Goal: Information Seeking & Learning: Learn about a topic

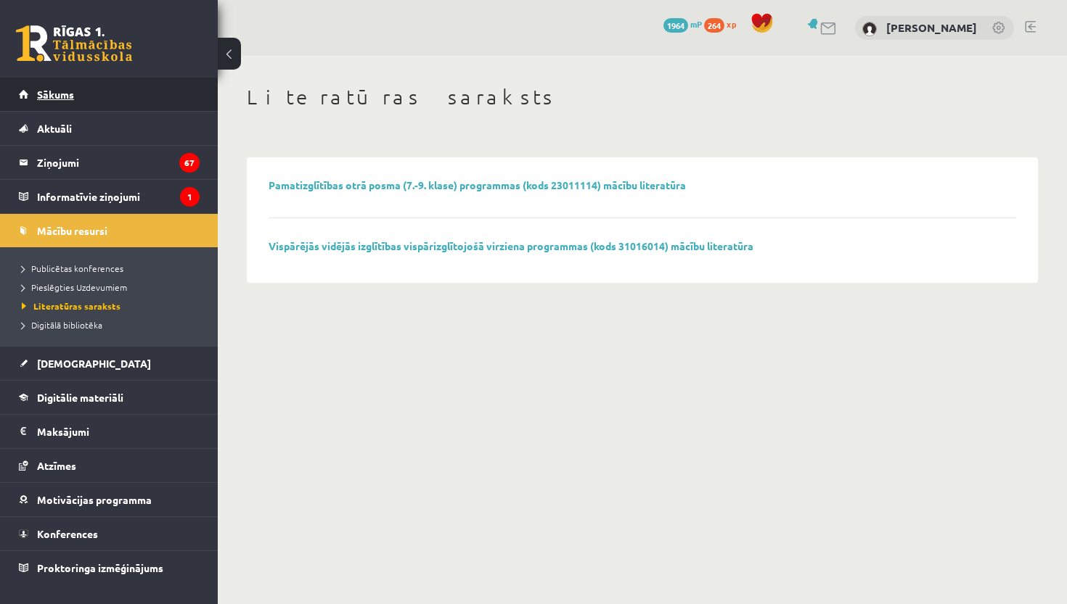
click at [69, 91] on span "Sākums" at bounding box center [55, 94] width 37 height 13
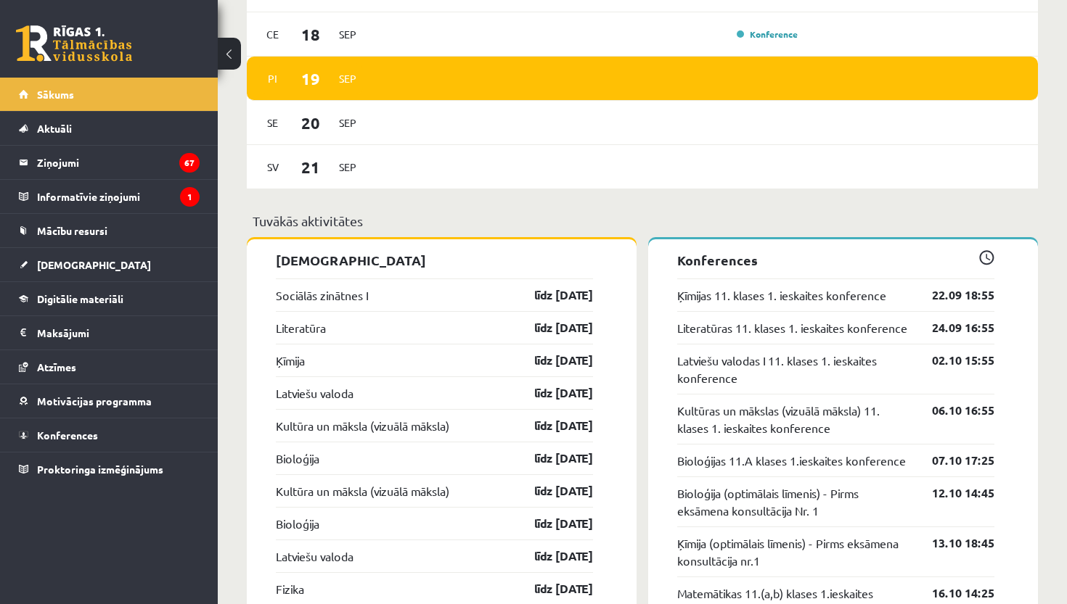
scroll to position [1183, 0]
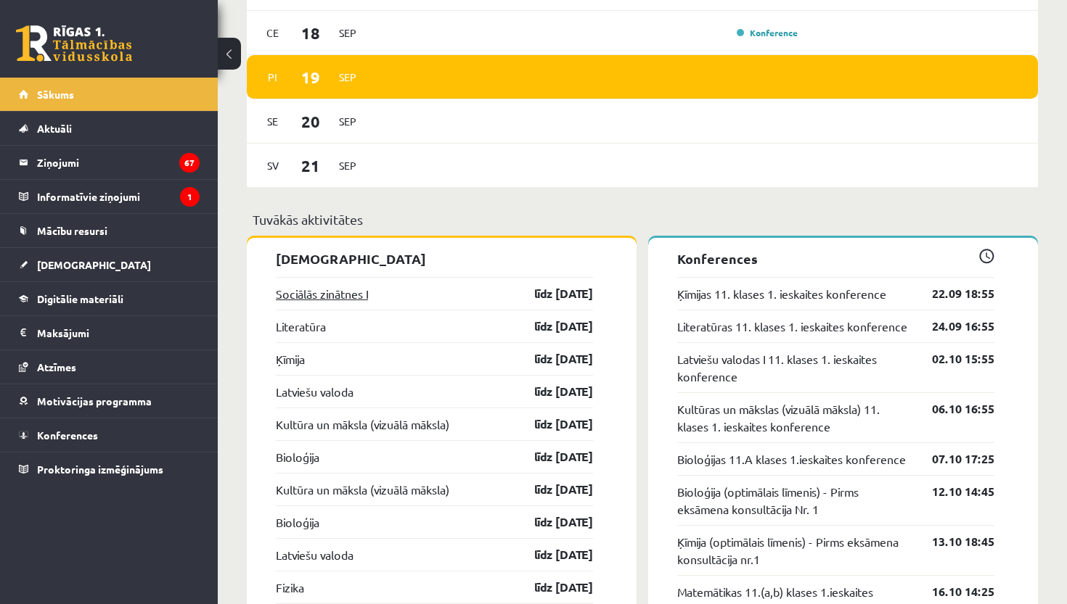
click at [354, 301] on link "Sociālās zinātnes I" at bounding box center [322, 293] width 92 height 17
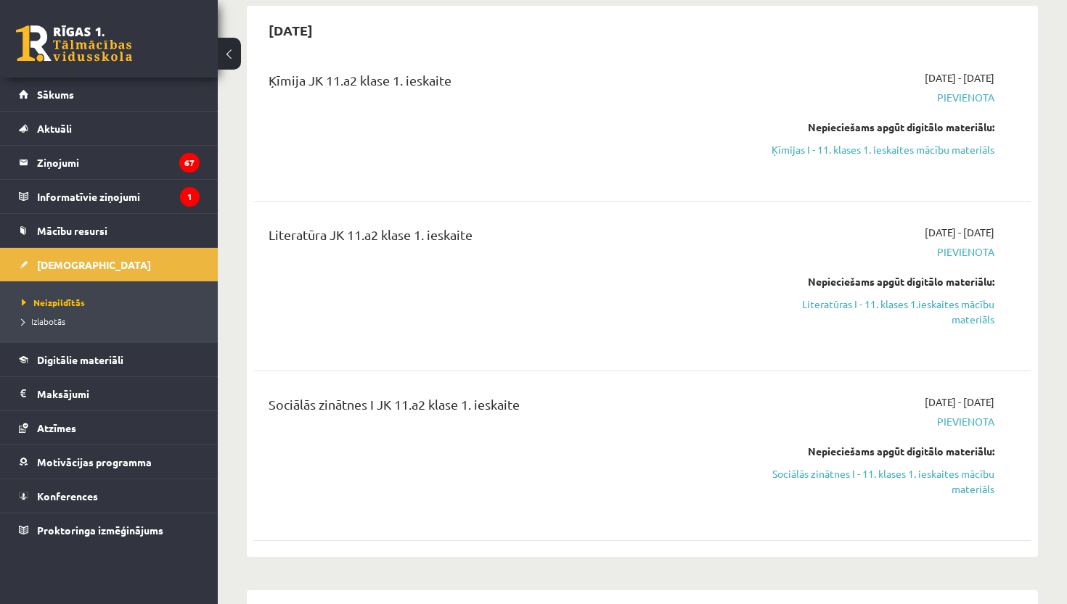
scroll to position [183, 0]
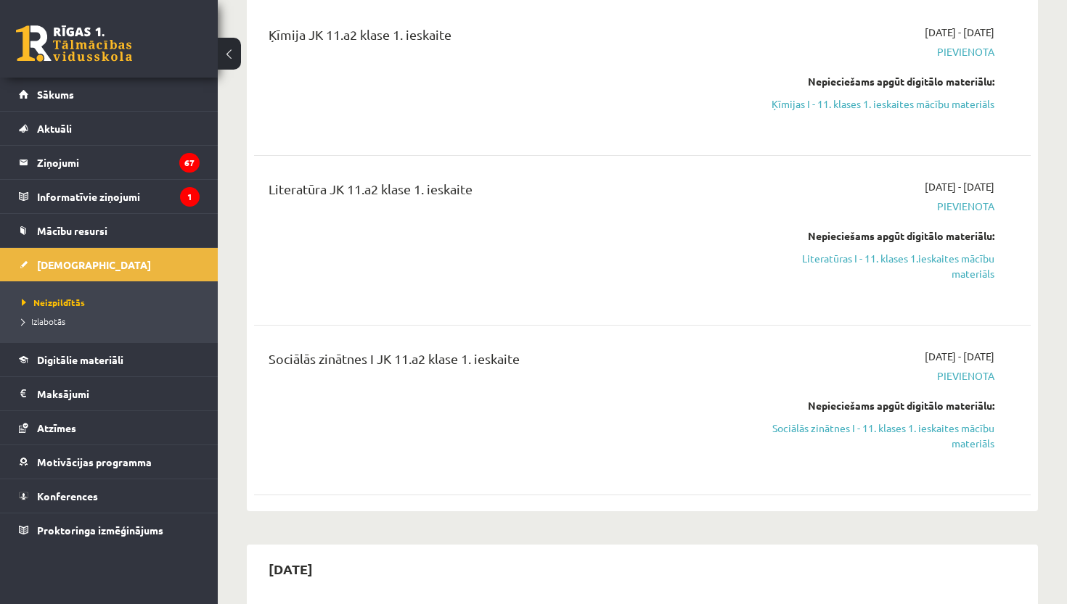
click at [819, 416] on div "Nepieciešams apgūt digitālo materiālu: Sociālās zinātnes I - 11. klases 1. iesk…" at bounding box center [880, 424] width 227 height 53
click at [819, 424] on link "Sociālās zinātnes I - 11. klases 1. ieskaites mācību materiāls" at bounding box center [880, 436] width 227 height 30
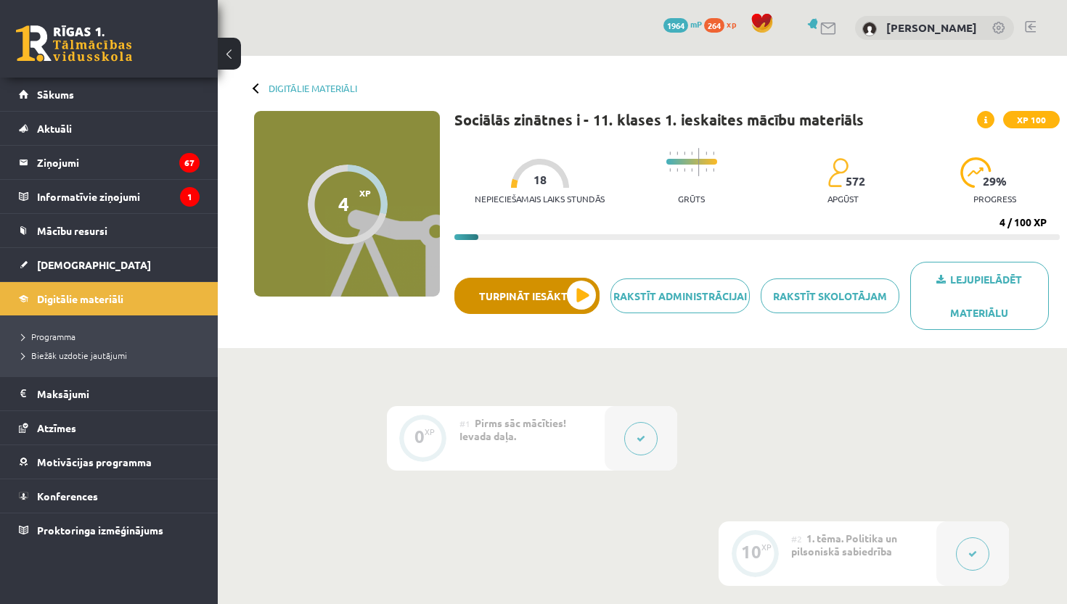
click at [568, 301] on button "Turpināt iesākto" at bounding box center [526, 296] width 145 height 36
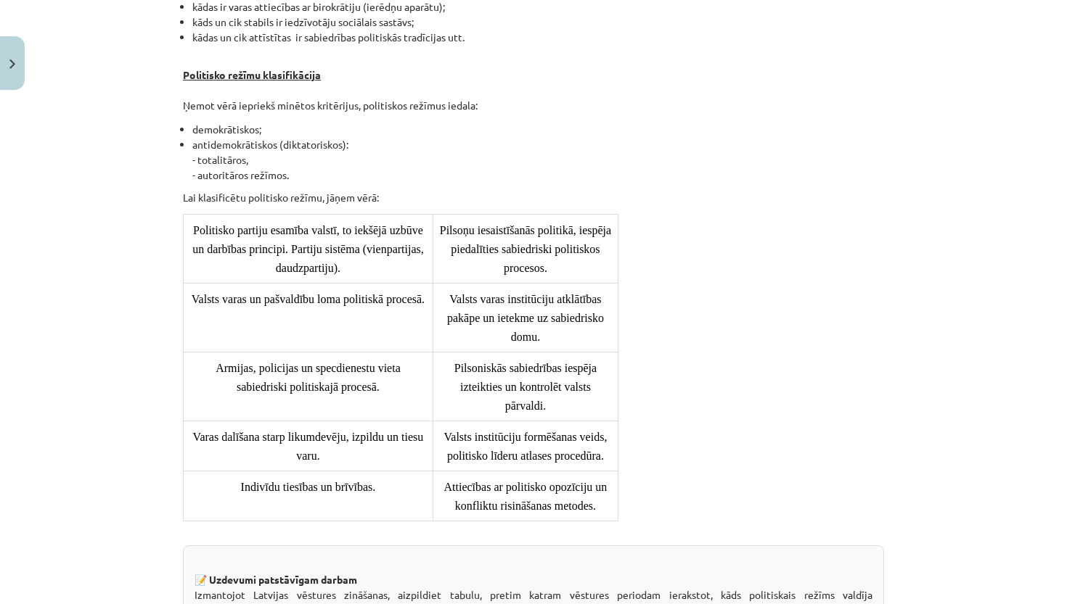
scroll to position [1141, 0]
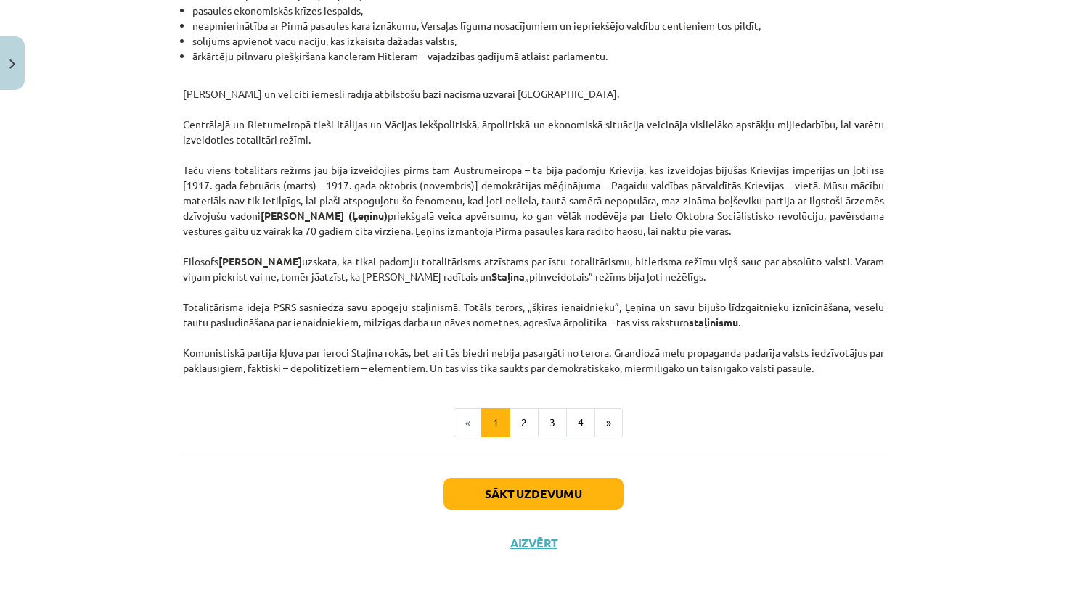
click at [530, 496] on button "Sākt uzdevumu" at bounding box center [533, 494] width 180 height 32
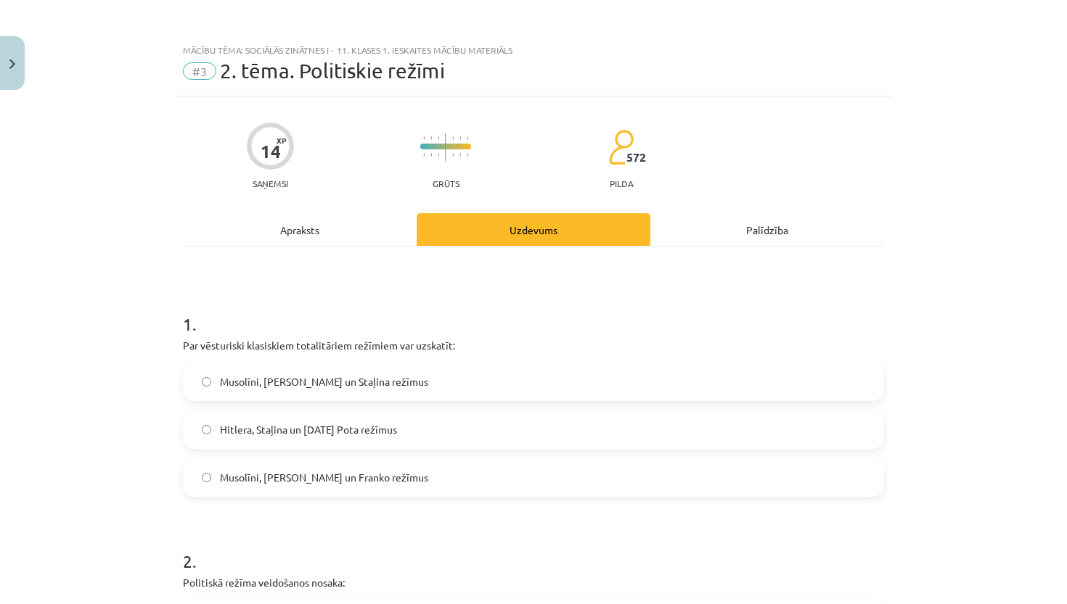
scroll to position [12, 0]
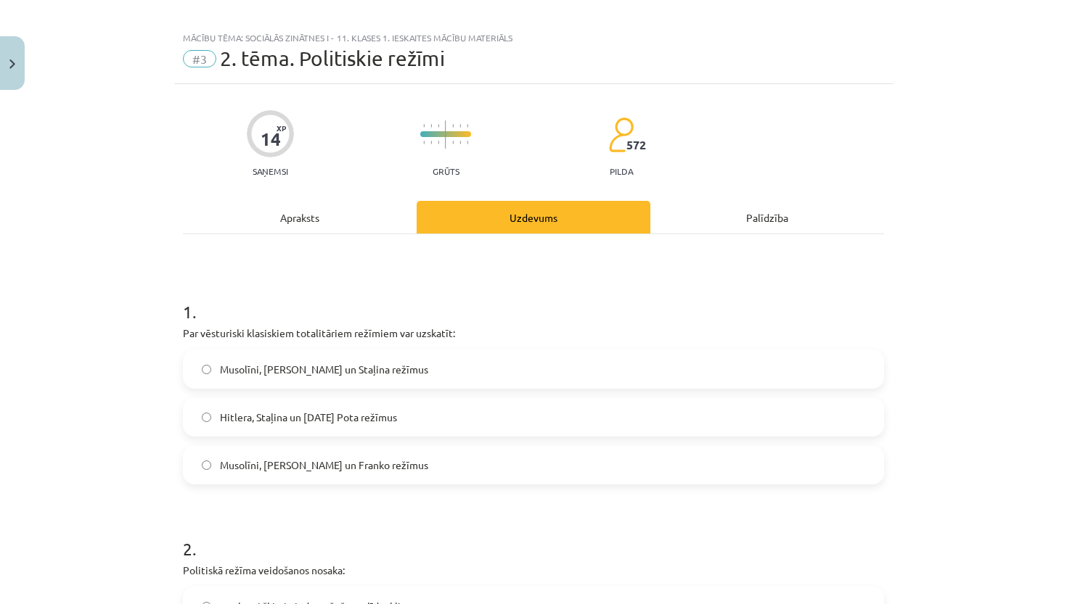
click at [309, 222] on div "Apraksts" at bounding box center [300, 217] width 234 height 33
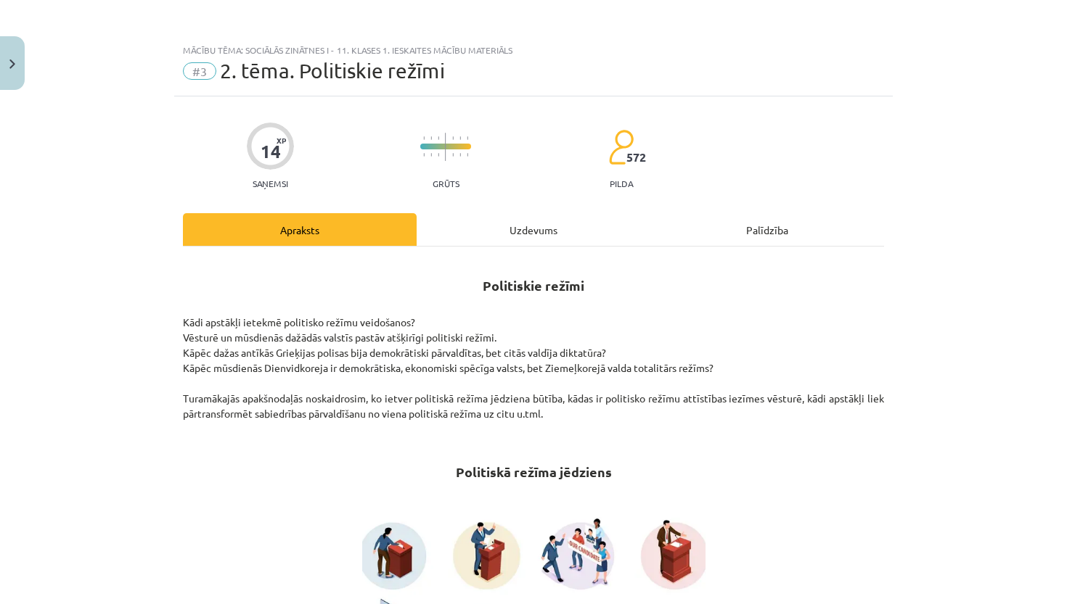
scroll to position [0, 0]
click at [521, 229] on div "Uzdevums" at bounding box center [533, 229] width 234 height 33
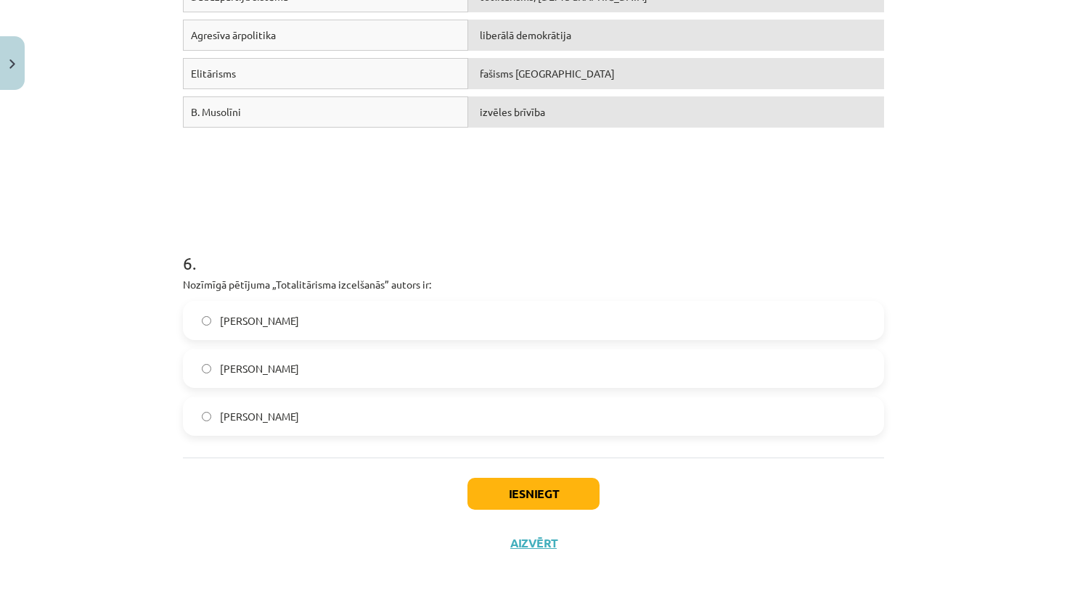
scroll to position [139, 0]
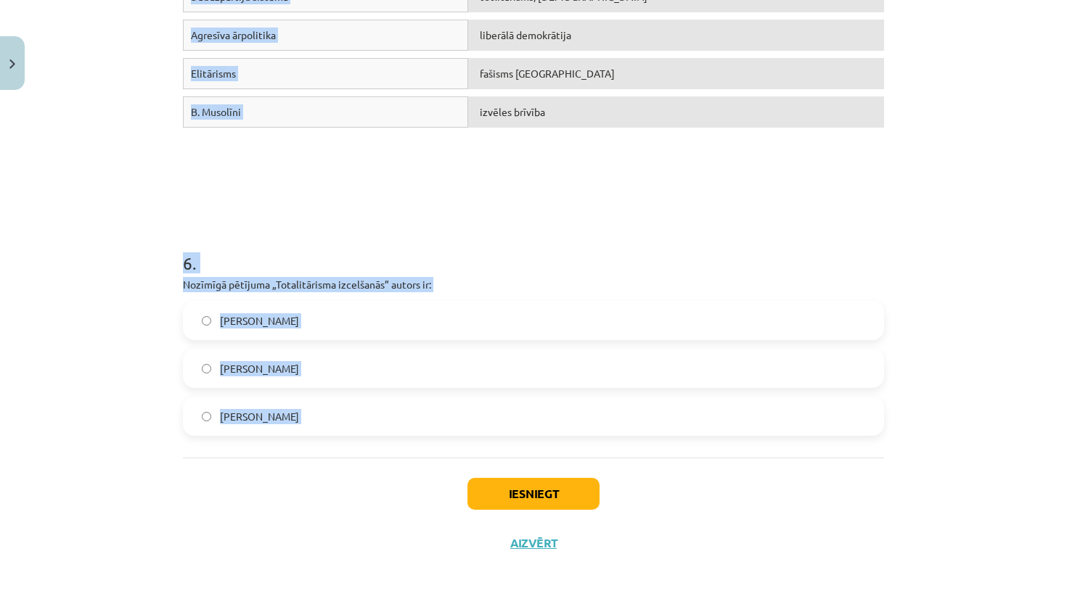
drag, startPoint x: 184, startPoint y: 262, endPoint x: 546, endPoint y: 475, distance: 420.5
copy form "Par vēsturiski klasiskiem totalitāriem režīmiem var uzskatīt: Musolīni, Hitlera…"
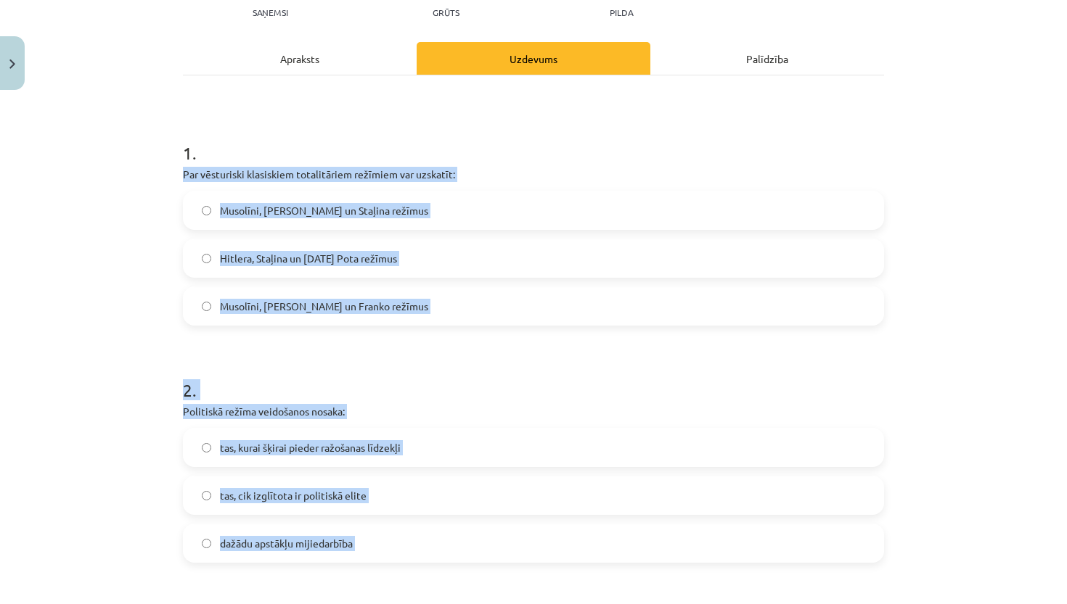
scroll to position [155, 0]
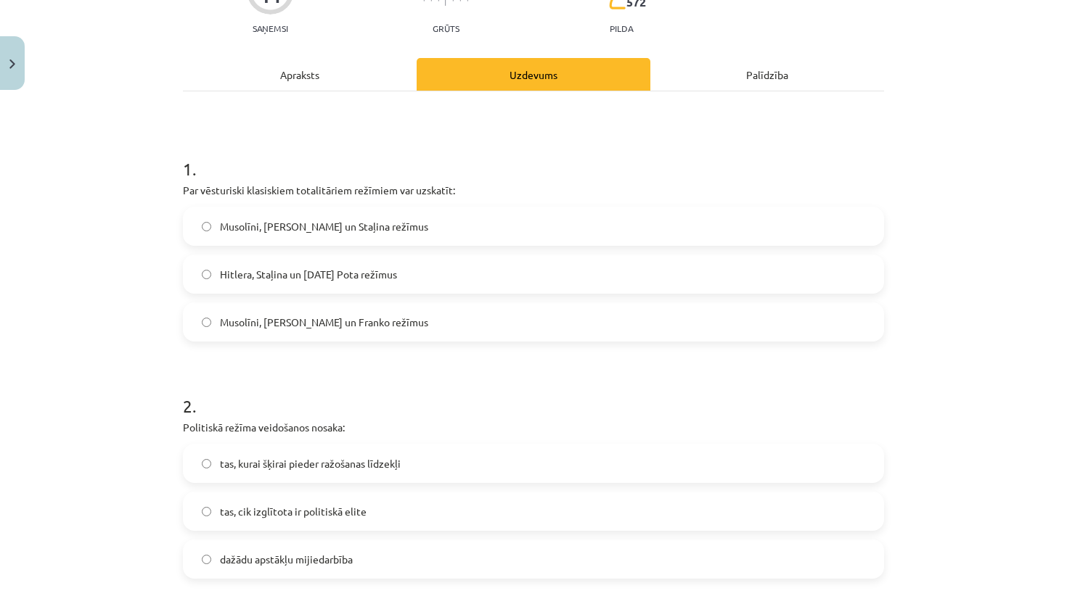
click at [398, 225] on label "Musolīni, Hitlera un Staļina režīmus" at bounding box center [533, 226] width 698 height 36
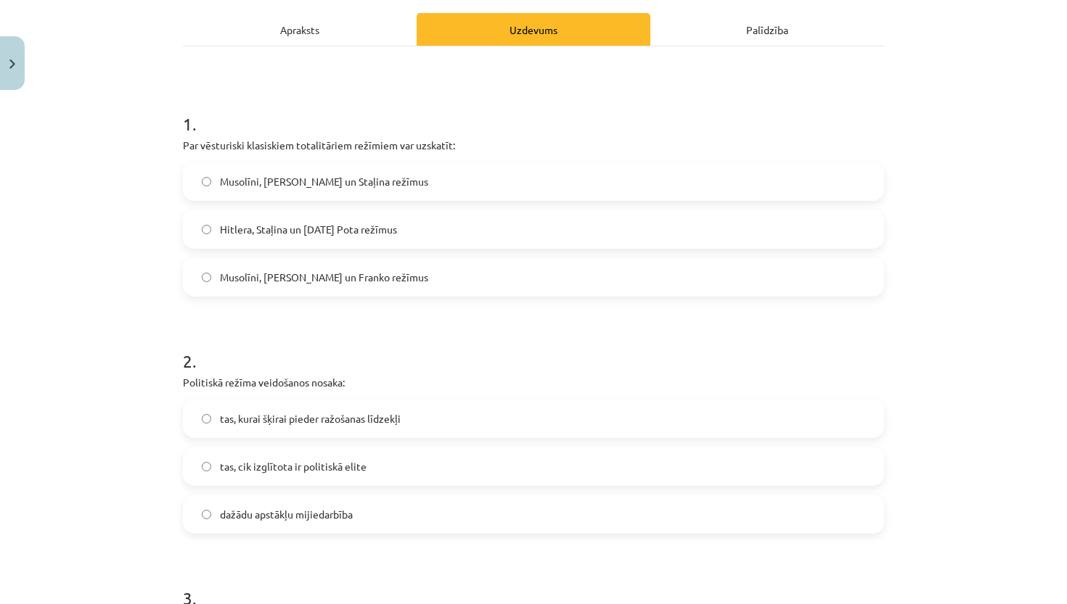
click at [327, 516] on span "dažādu apstākļu mijiedarbība" at bounding box center [286, 514] width 133 height 15
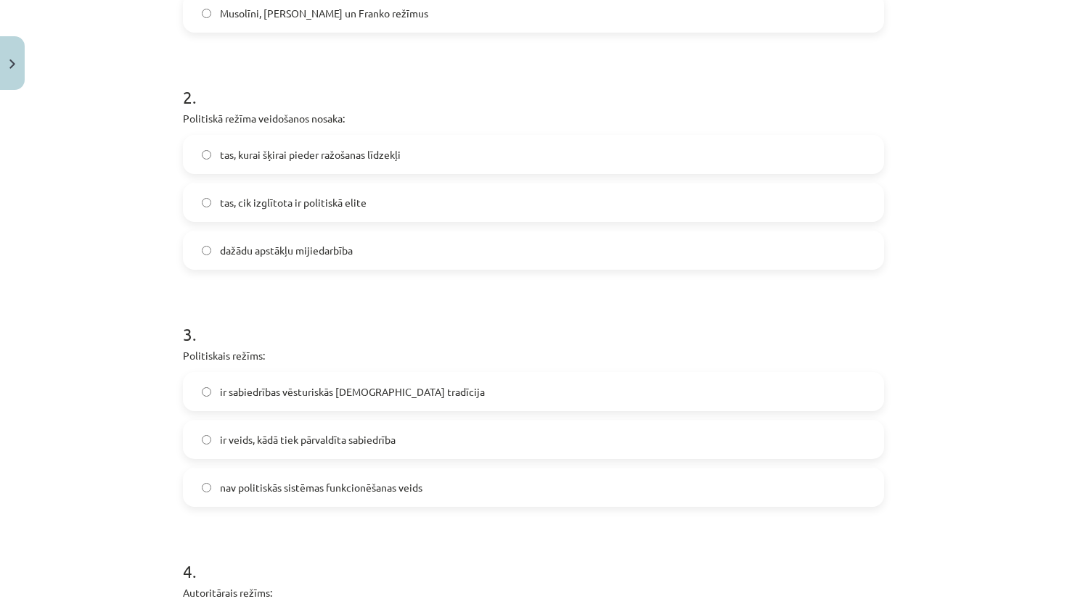
scroll to position [488, 0]
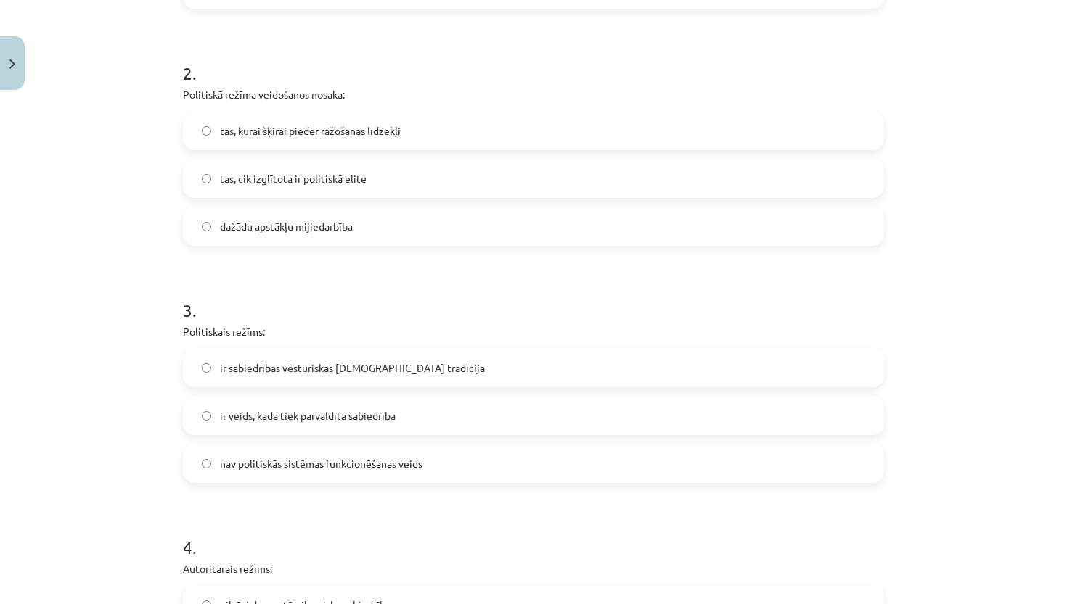
click at [308, 419] on span "ir veids, kādā tiek pārvaldīta sabiedrība" at bounding box center [308, 416] width 176 height 15
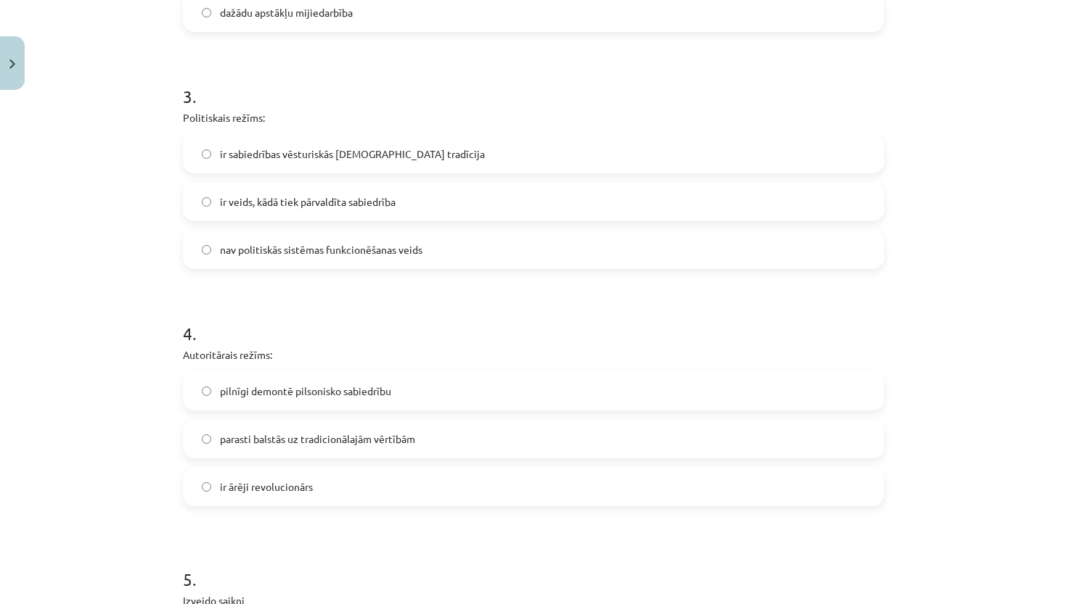
scroll to position [713, 0]
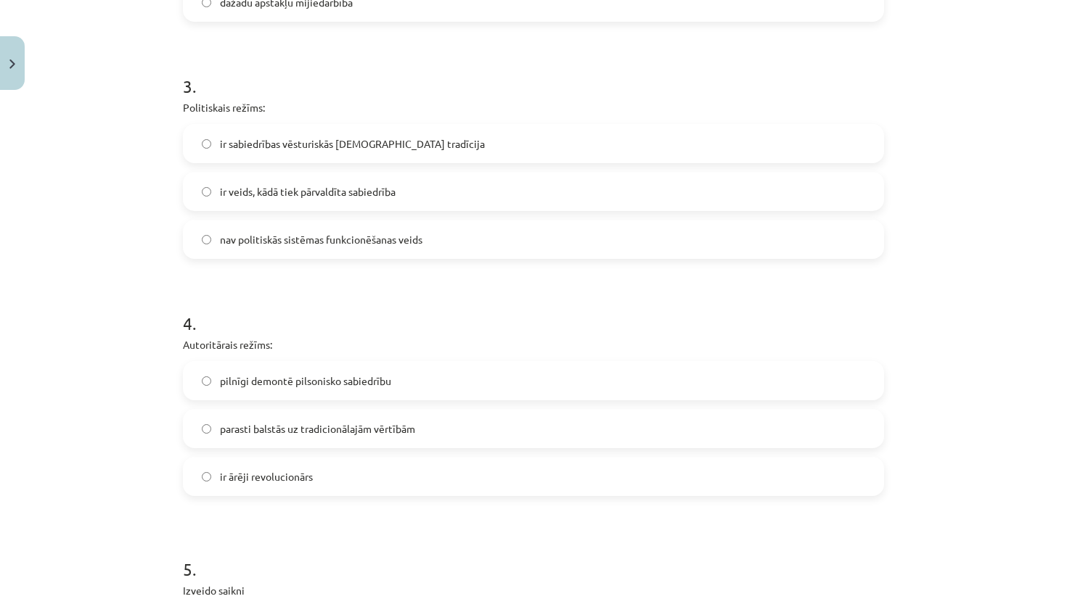
click at [356, 430] on span "parasti balstās uz tradicionālajām vērtībām" at bounding box center [317, 429] width 195 height 15
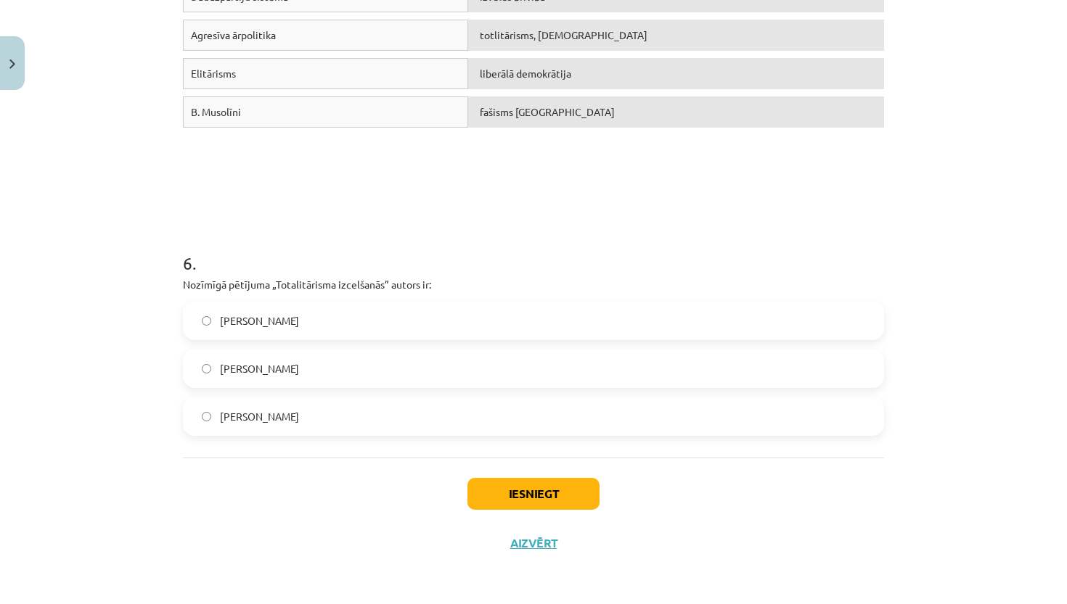
scroll to position [1341, 0]
click at [377, 322] on label "Hanna Ārendte" at bounding box center [533, 321] width 698 height 36
click at [522, 505] on button "Iesniegt" at bounding box center [533, 494] width 132 height 32
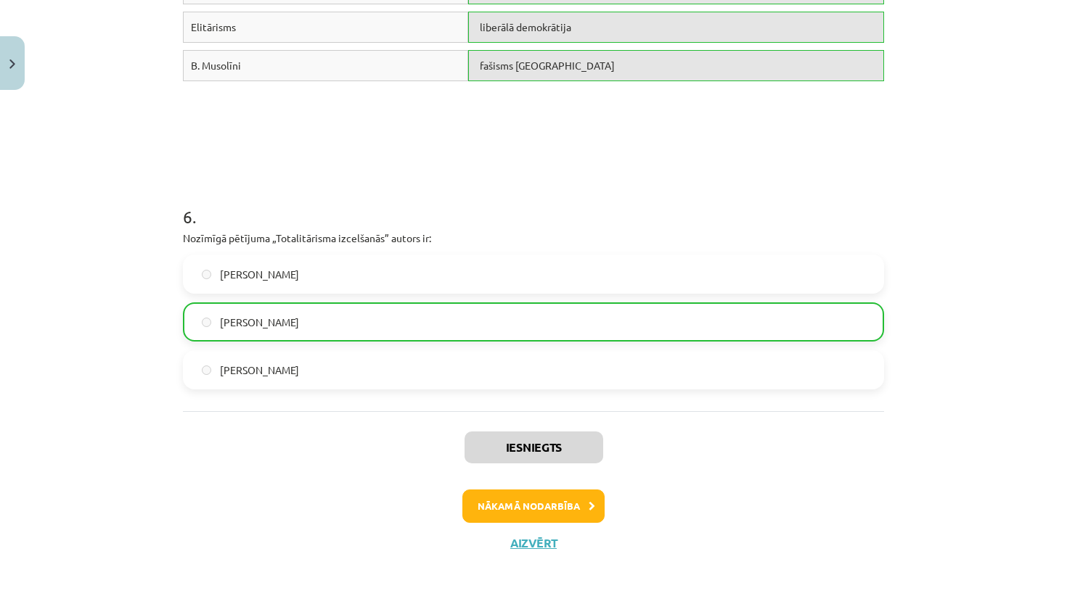
click at [543, 495] on button "Nākamā nodarbība" at bounding box center [533, 506] width 142 height 33
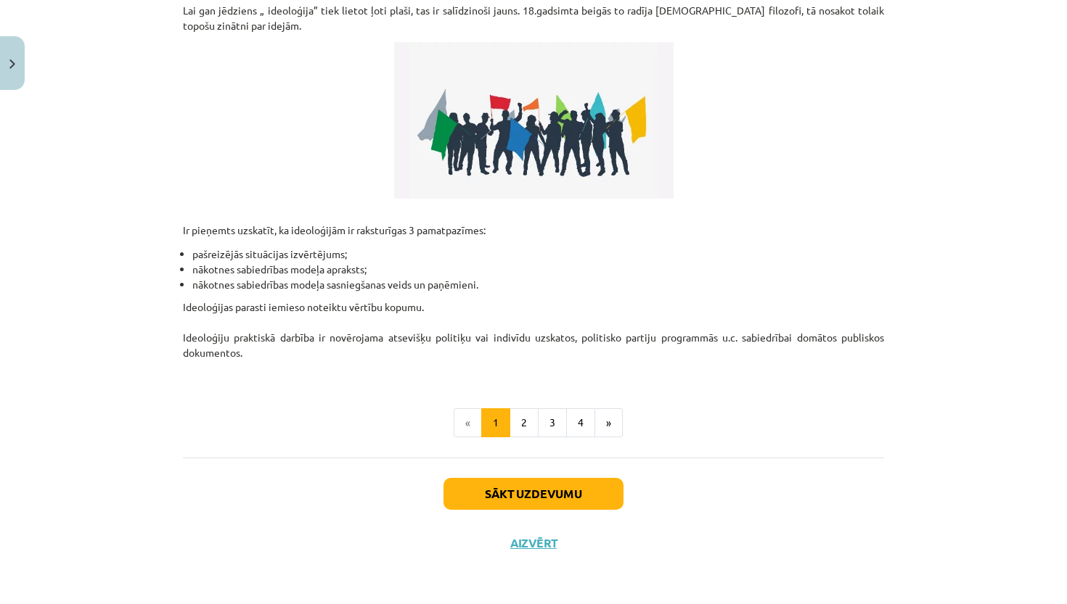
scroll to position [332, 0]
click at [543, 495] on button "Sākt uzdevumu" at bounding box center [533, 494] width 180 height 32
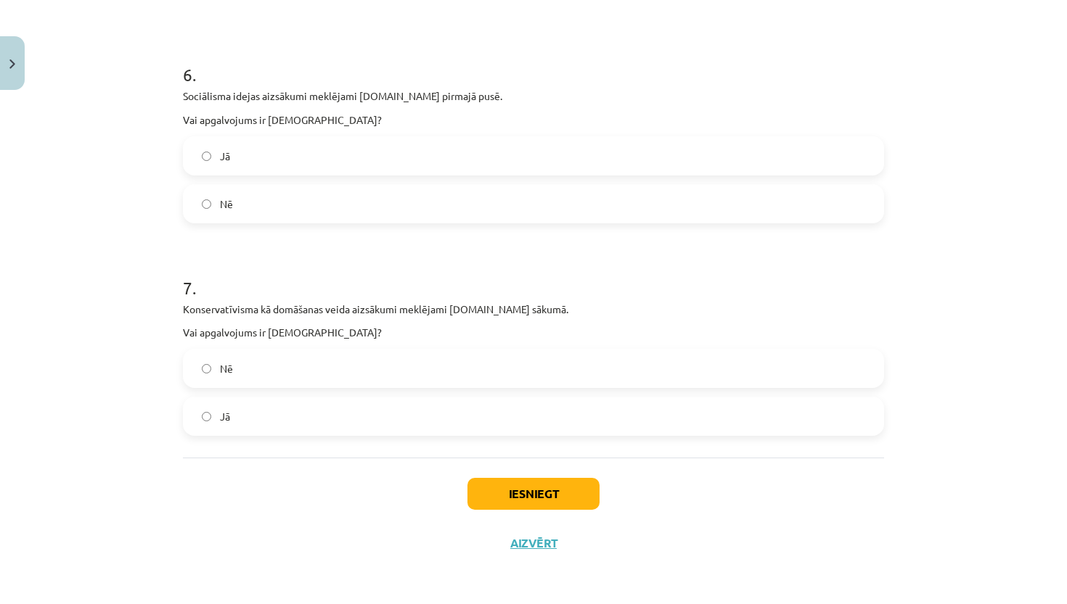
scroll to position [197, 0]
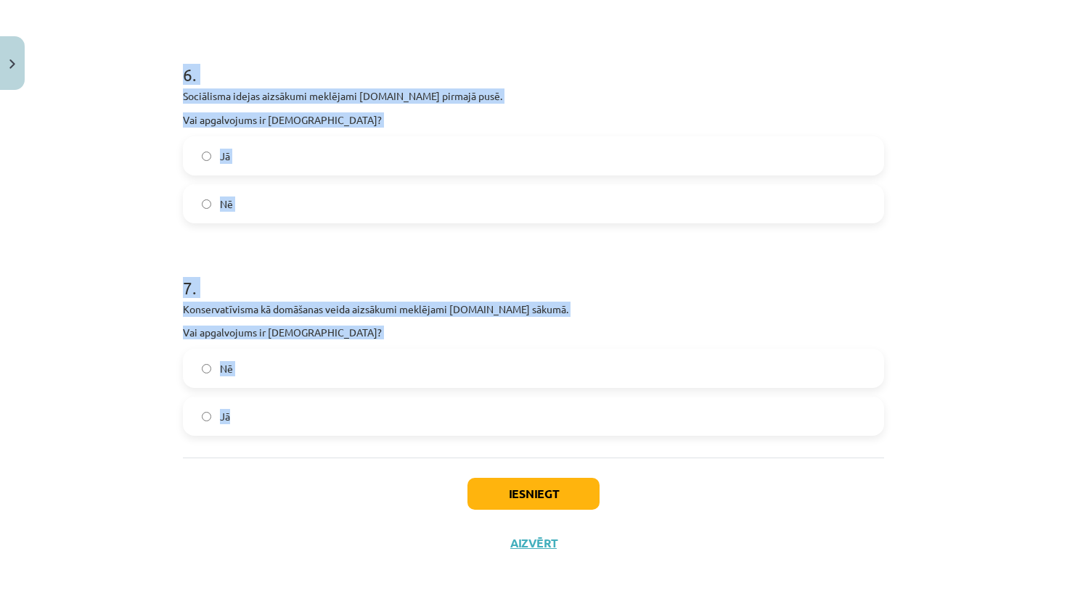
drag, startPoint x: 179, startPoint y: 342, endPoint x: 575, endPoint y: 445, distance: 408.5
copy form "Vislielākie sociāldemokrātu atbalstītāji ir ASV darbaļaudis. Vai apgalvojums ir…"
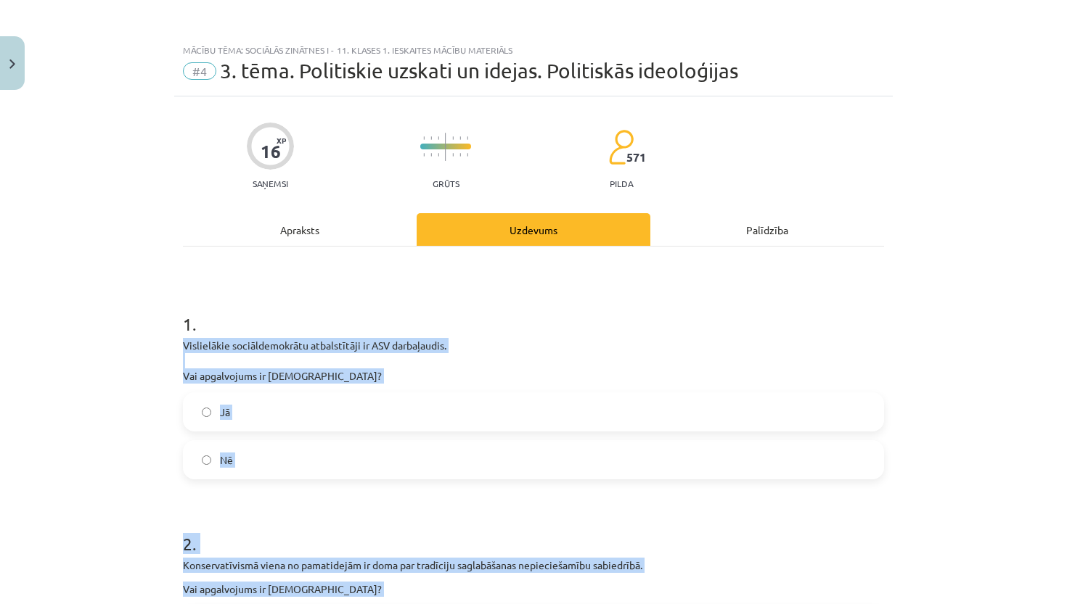
scroll to position [0, 0]
click at [353, 469] on label "Nē" at bounding box center [533, 460] width 698 height 36
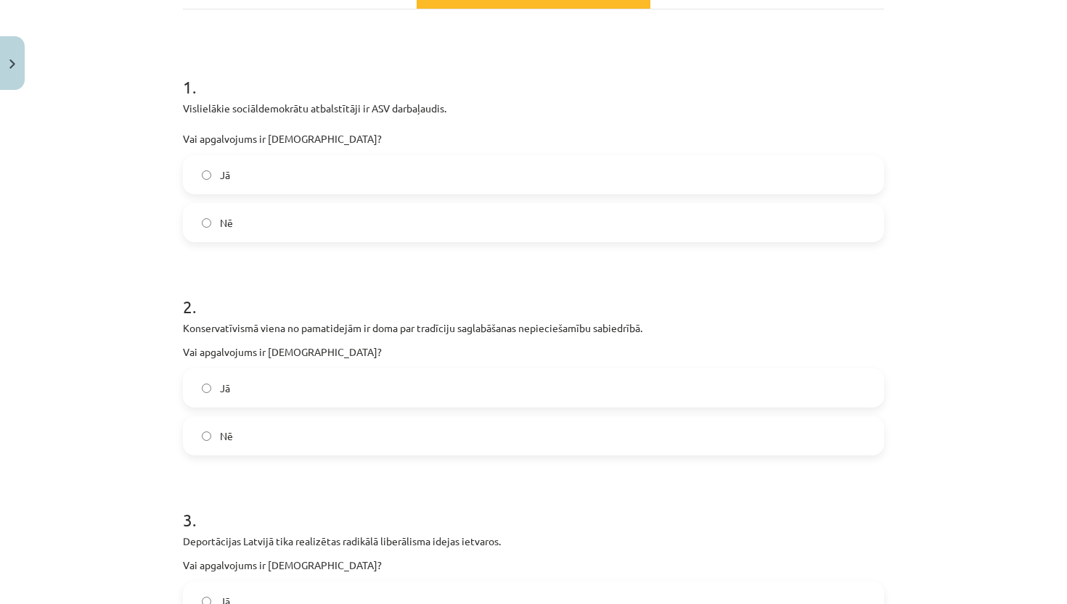
click at [355, 385] on label "Jā" at bounding box center [533, 388] width 698 height 36
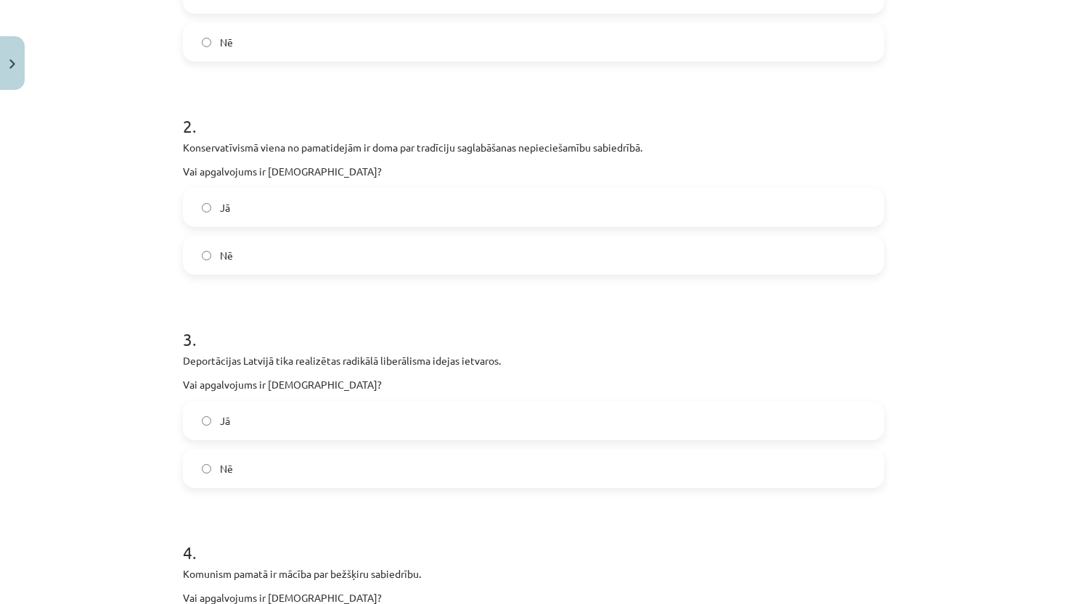
click at [339, 483] on label "Nē" at bounding box center [533, 469] width 698 height 36
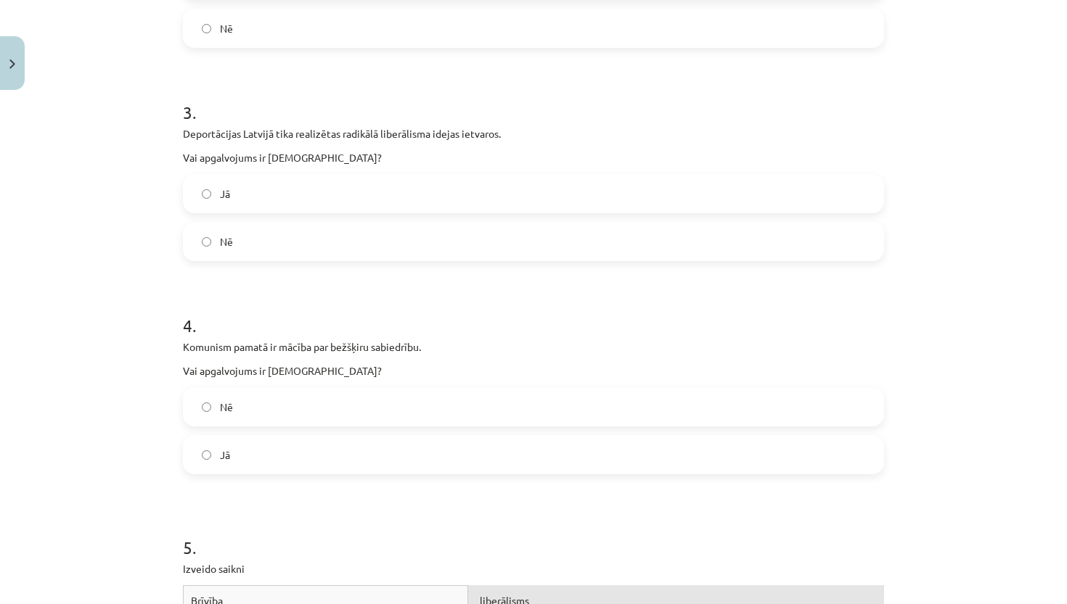
scroll to position [717, 0]
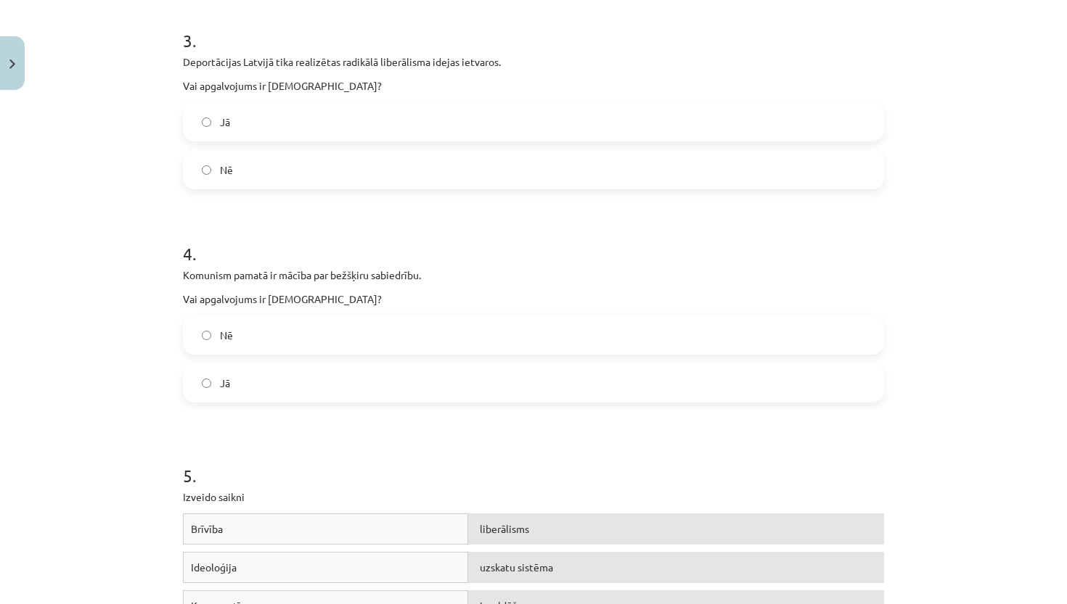
click at [374, 389] on label "Jā" at bounding box center [533, 383] width 698 height 36
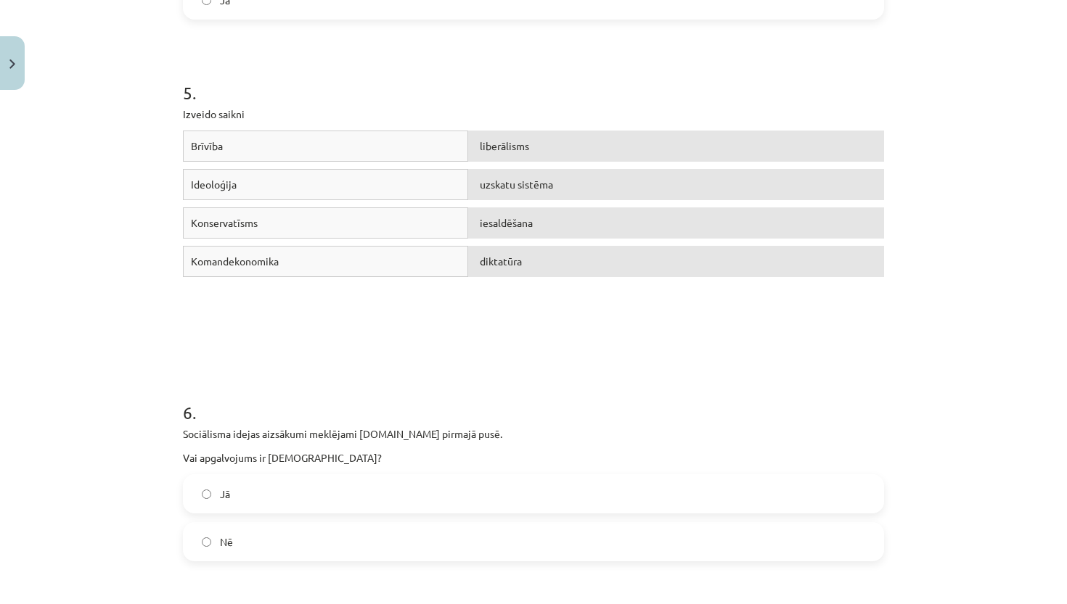
scroll to position [1152, 0]
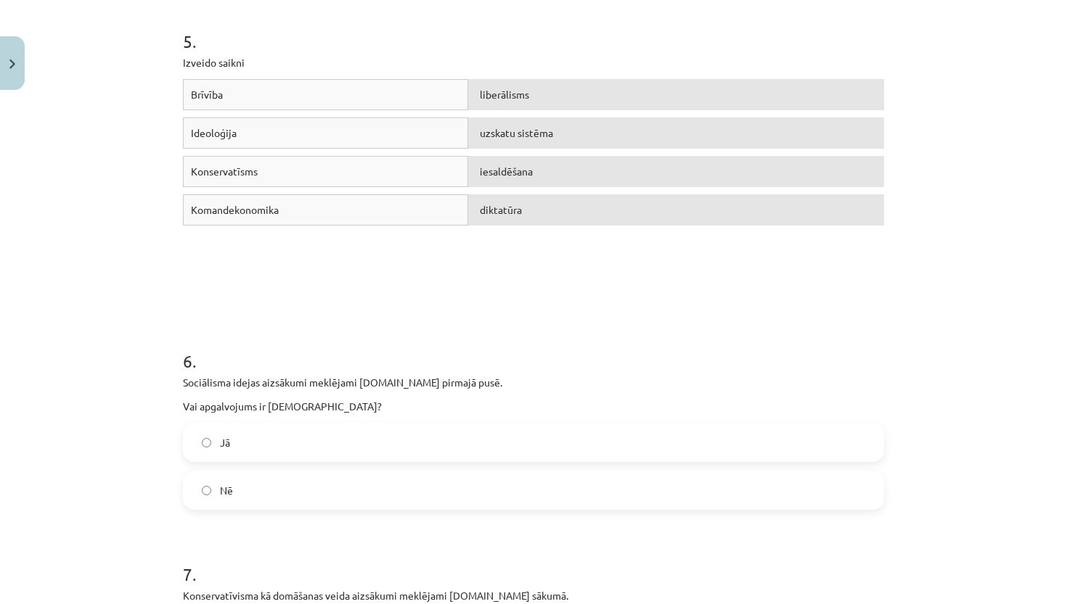
click at [412, 447] on label "Jā" at bounding box center [533, 442] width 698 height 36
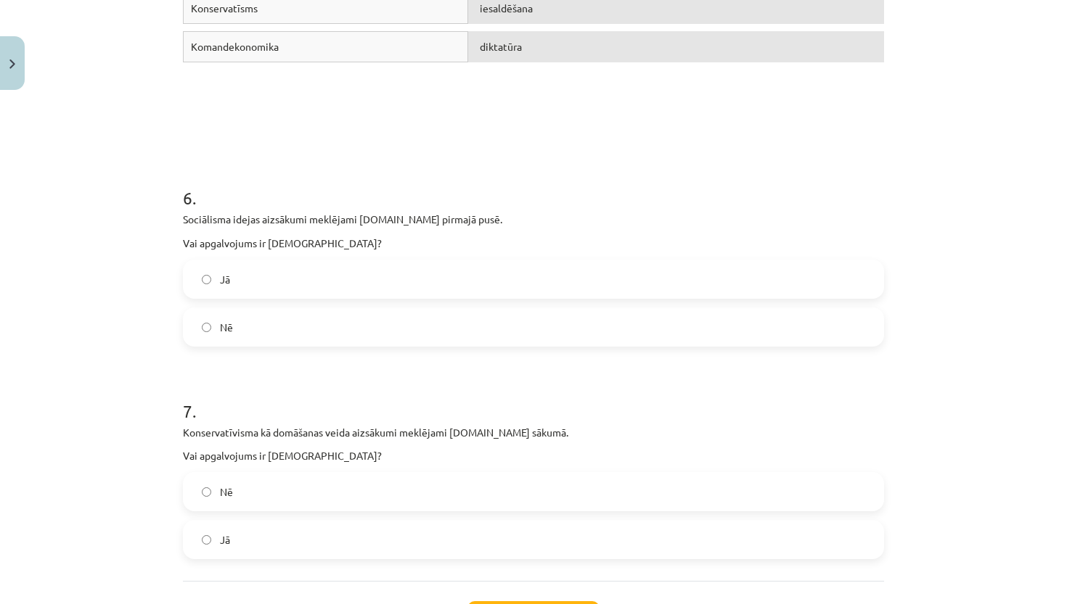
scroll to position [1314, 0]
click at [448, 490] on label "Nē" at bounding box center [533, 493] width 698 height 36
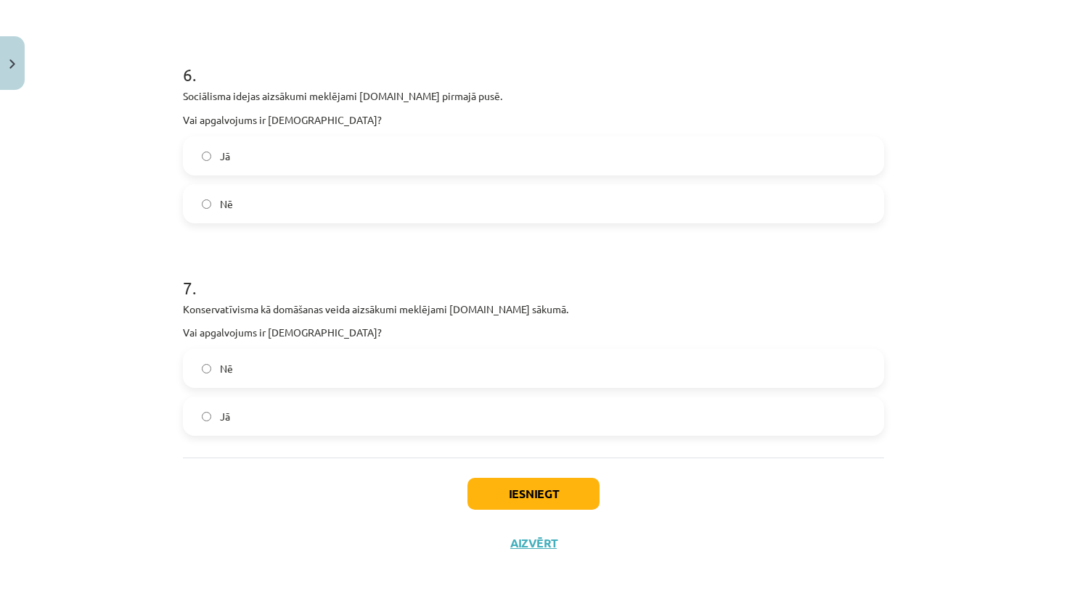
scroll to position [1440, 0]
click at [516, 496] on button "Iesniegt" at bounding box center [533, 494] width 132 height 32
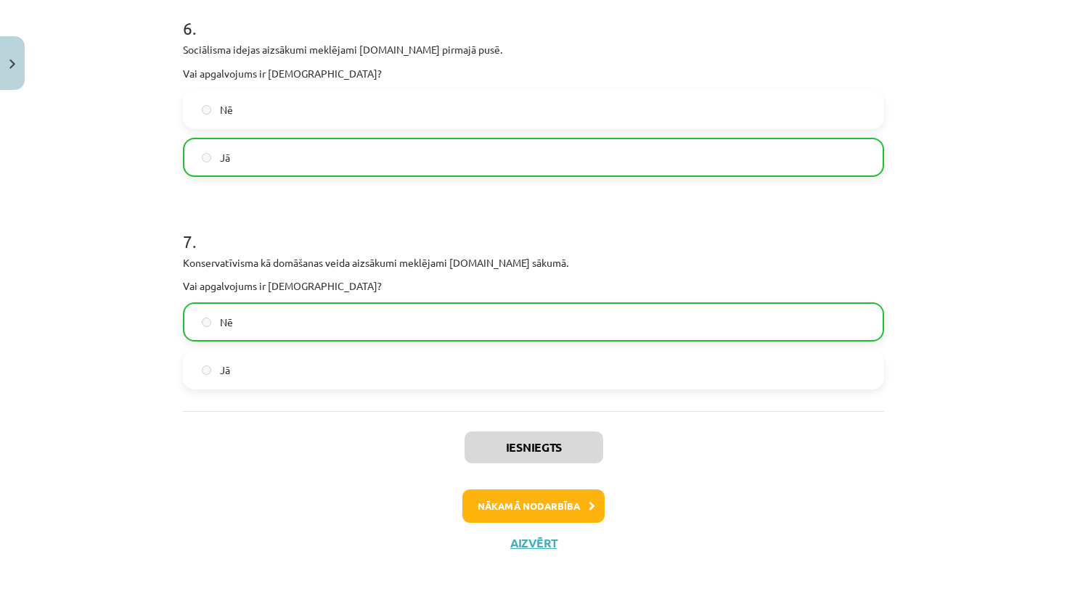
click at [531, 506] on button "Nākamā nodarbība" at bounding box center [533, 506] width 142 height 33
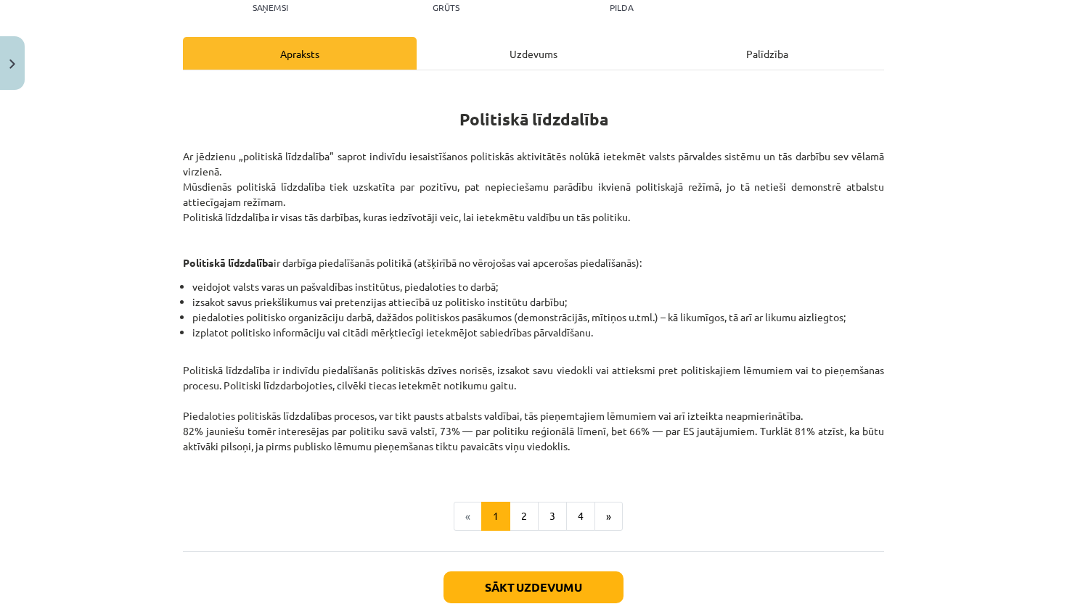
scroll to position [178, 0]
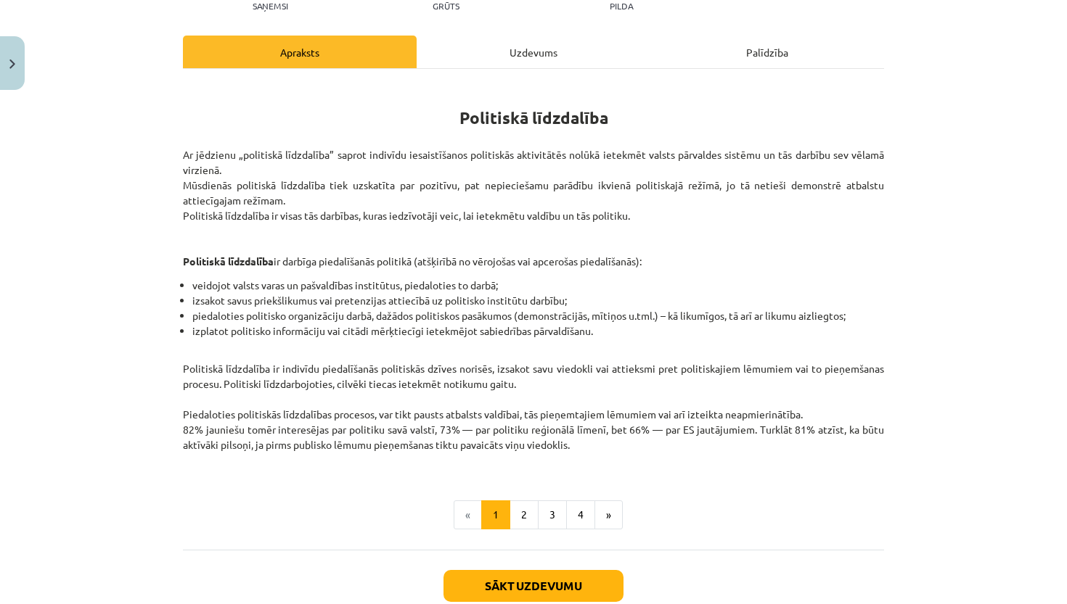
click at [540, 578] on button "Sākt uzdevumu" at bounding box center [533, 586] width 180 height 32
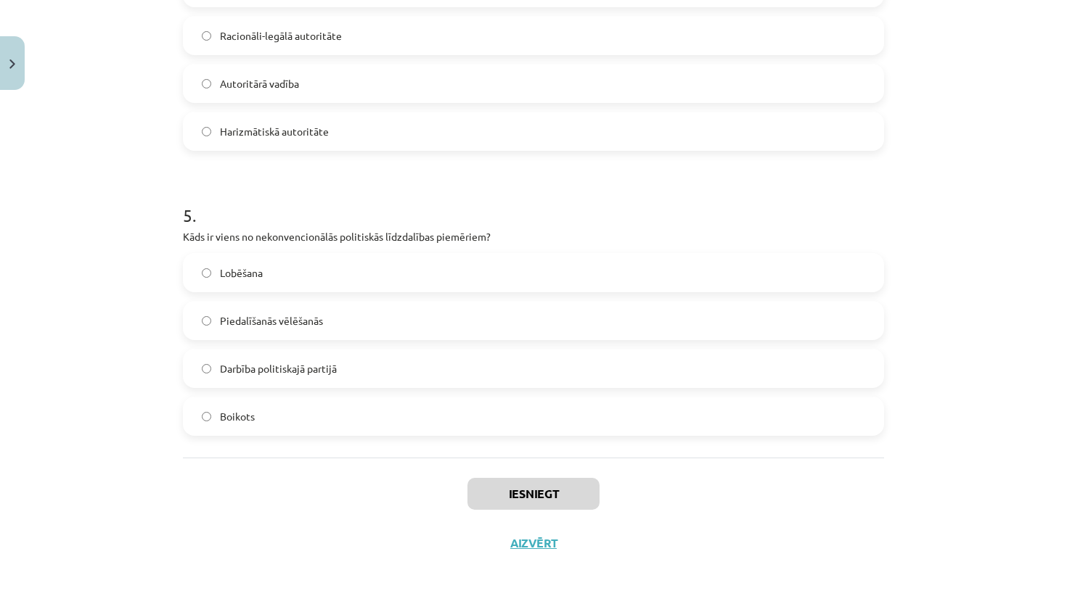
scroll to position [263, 0]
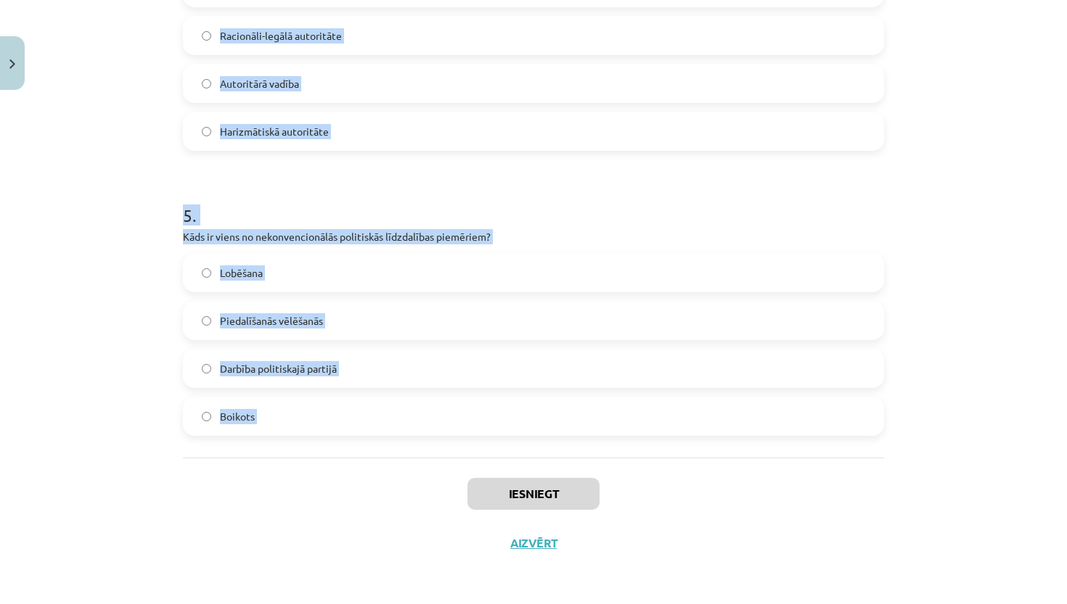
drag, startPoint x: 178, startPoint y: 131, endPoint x: 623, endPoint y: 457, distance: 550.8
copy form "Kas ir politiskā līdzdalība? Politisko partiju izveide Indivīdu iesaistīšanās p…"
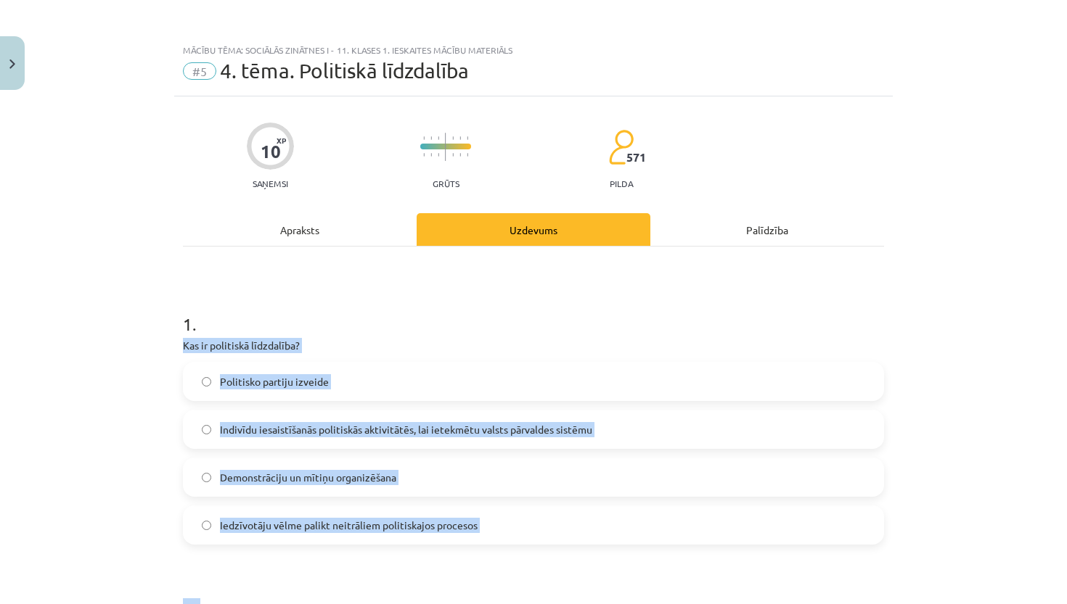
scroll to position [0, 0]
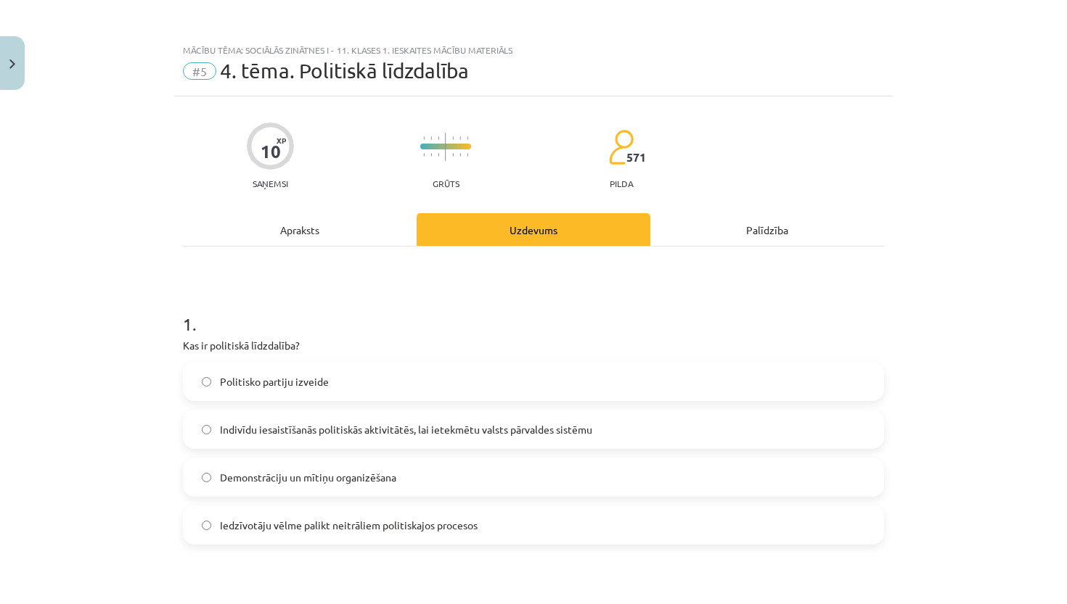
click at [417, 437] on span "Indivīdu iesaistīšanās politiskās aktivitātēs, lai ietekmētu valsts pārvaldes s…" at bounding box center [406, 429] width 372 height 15
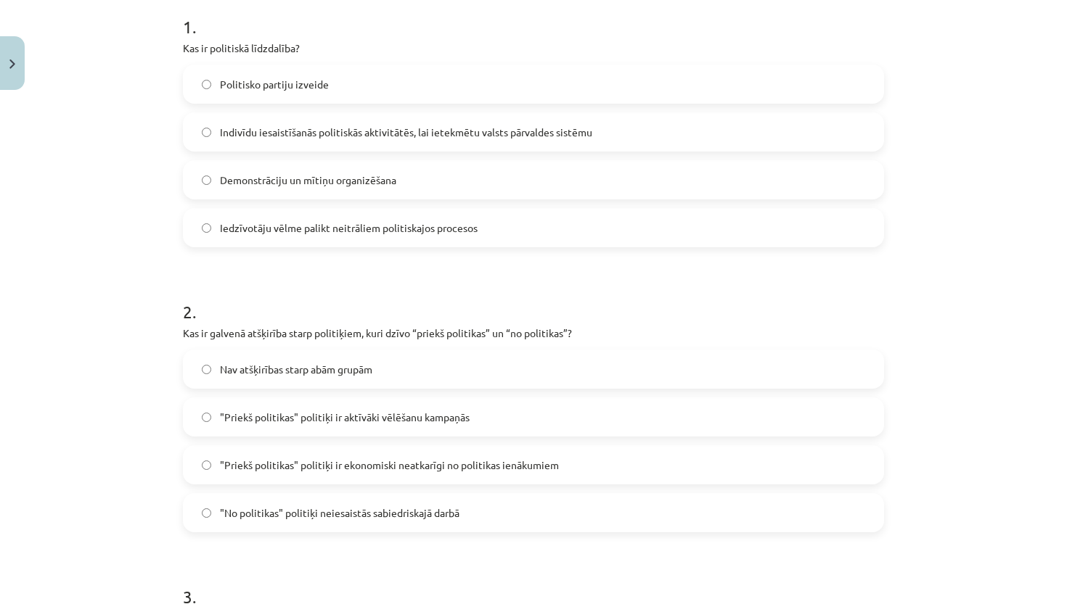
scroll to position [301, 0]
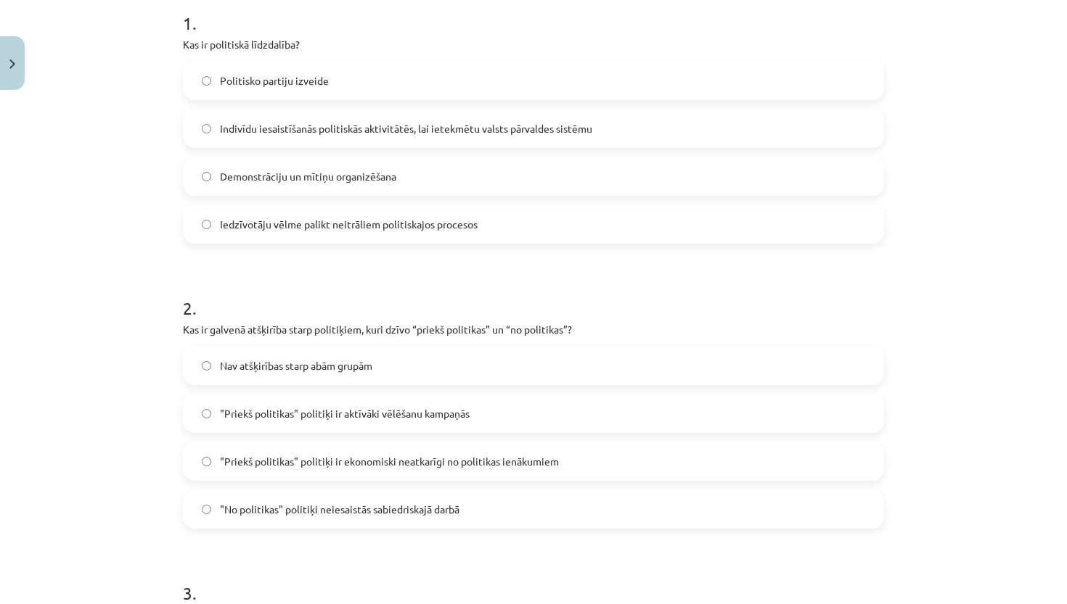
click at [502, 462] on span ""Priekš politikas" politiķi ir ekonomiski neatkarīgi no politikas ienākumiem" at bounding box center [389, 461] width 339 height 15
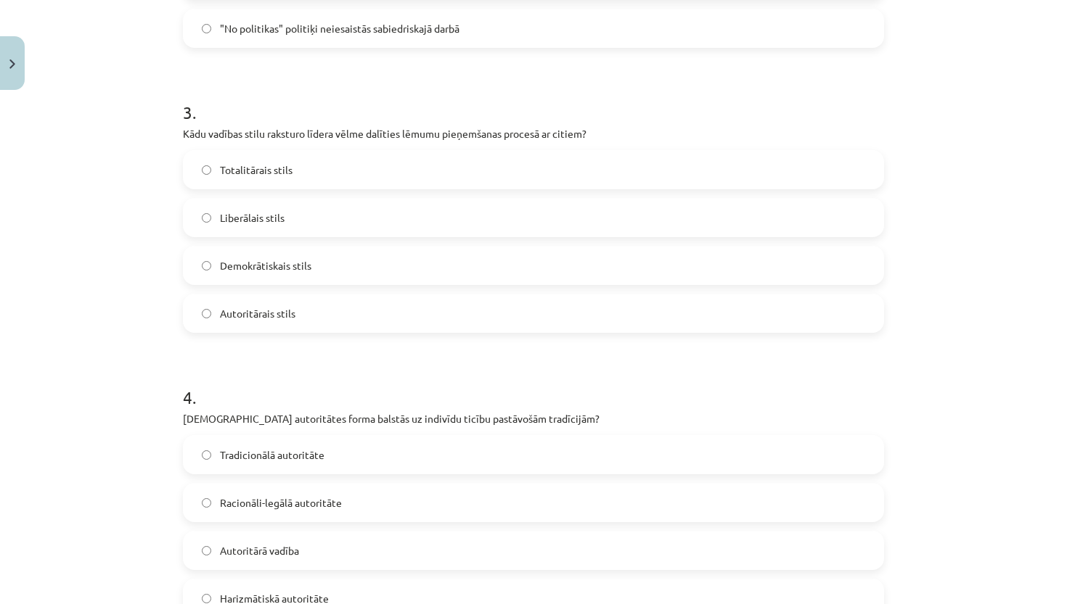
scroll to position [781, 0]
click at [429, 271] on label "Demokrātiskais stils" at bounding box center [533, 266] width 698 height 36
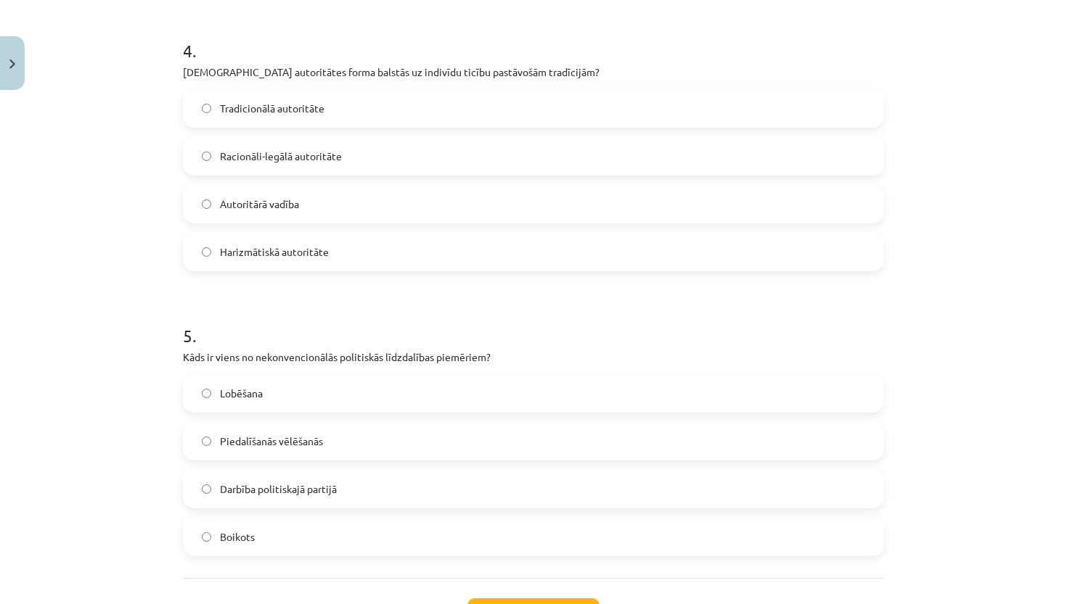
scroll to position [1125, 0]
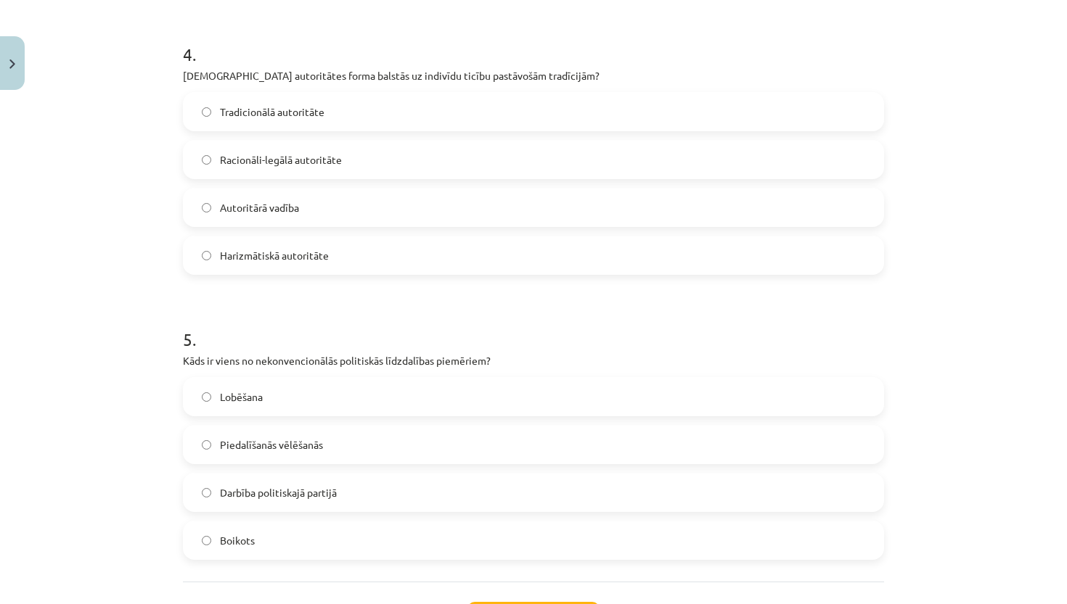
click at [400, 112] on label "Tradicionālā autoritāte" at bounding box center [533, 112] width 698 height 36
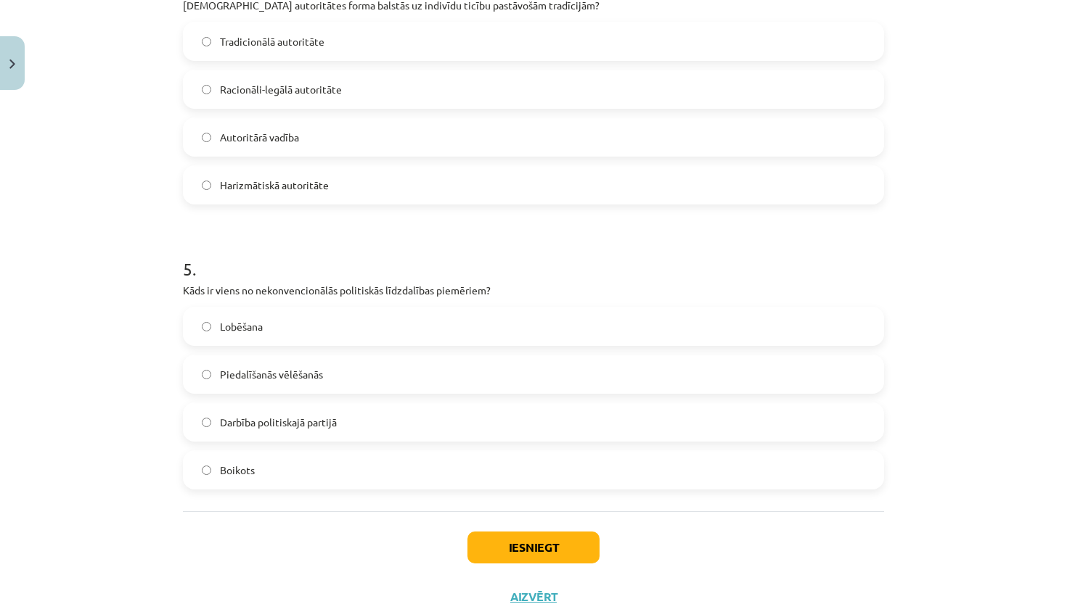
scroll to position [1197, 0]
click at [298, 469] on label "Boikots" at bounding box center [533, 469] width 698 height 36
click at [488, 535] on button "Iesniegt" at bounding box center [533, 546] width 132 height 32
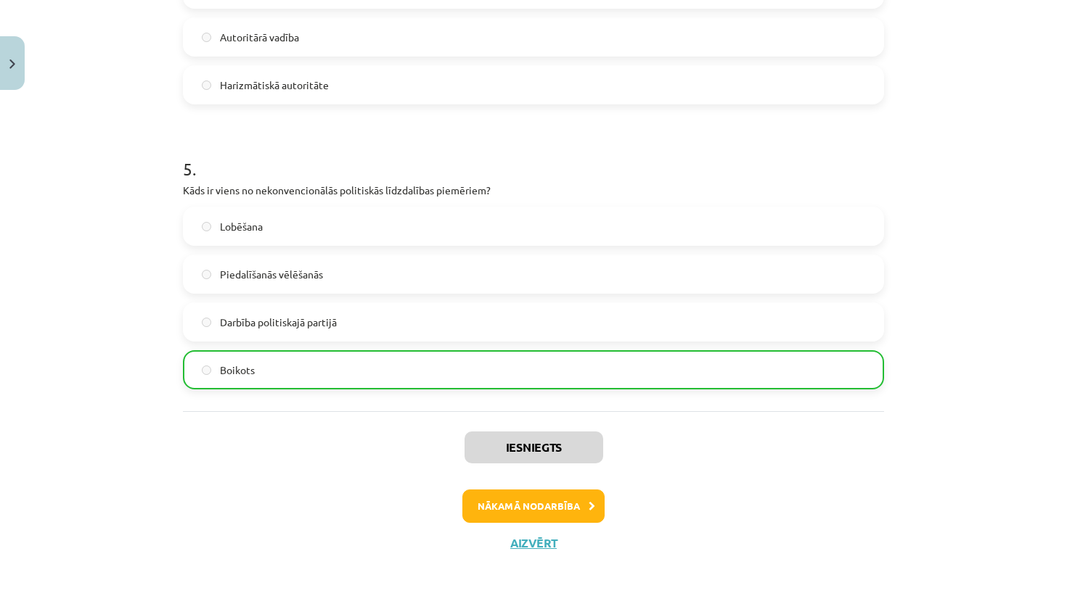
scroll to position [1297, 0]
click at [540, 496] on button "Nākamā nodarbība" at bounding box center [533, 506] width 142 height 33
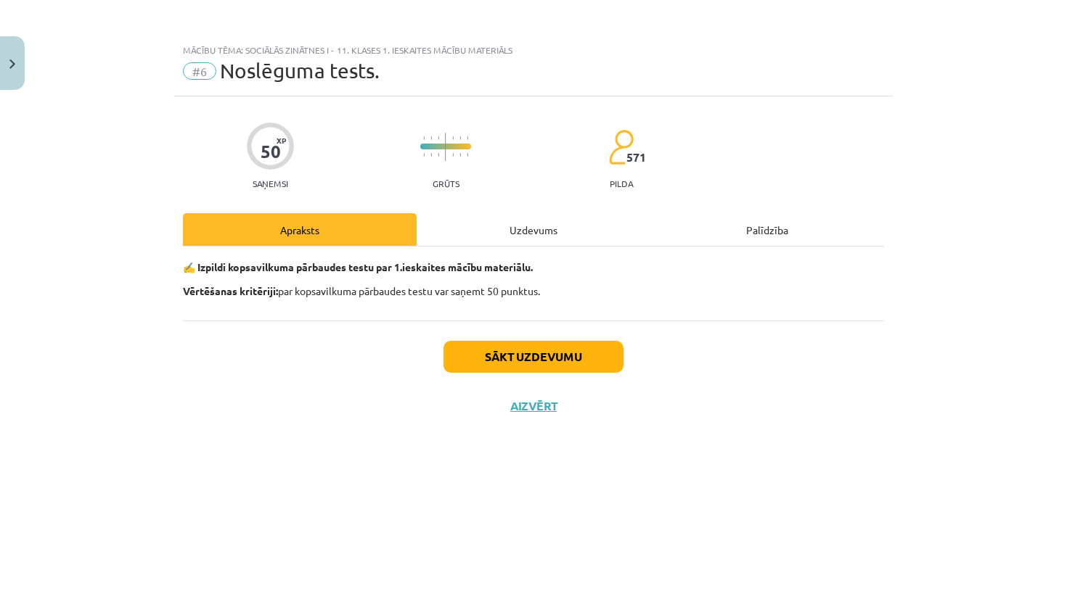
scroll to position [0, 0]
click at [560, 360] on button "Sākt uzdevumu" at bounding box center [533, 357] width 180 height 32
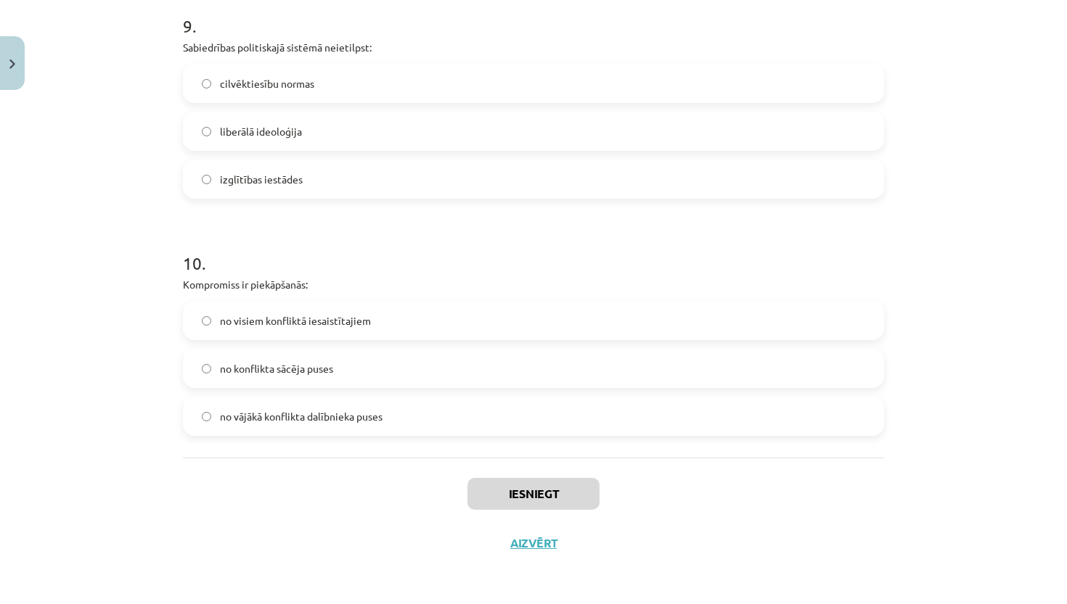
scroll to position [422, 0]
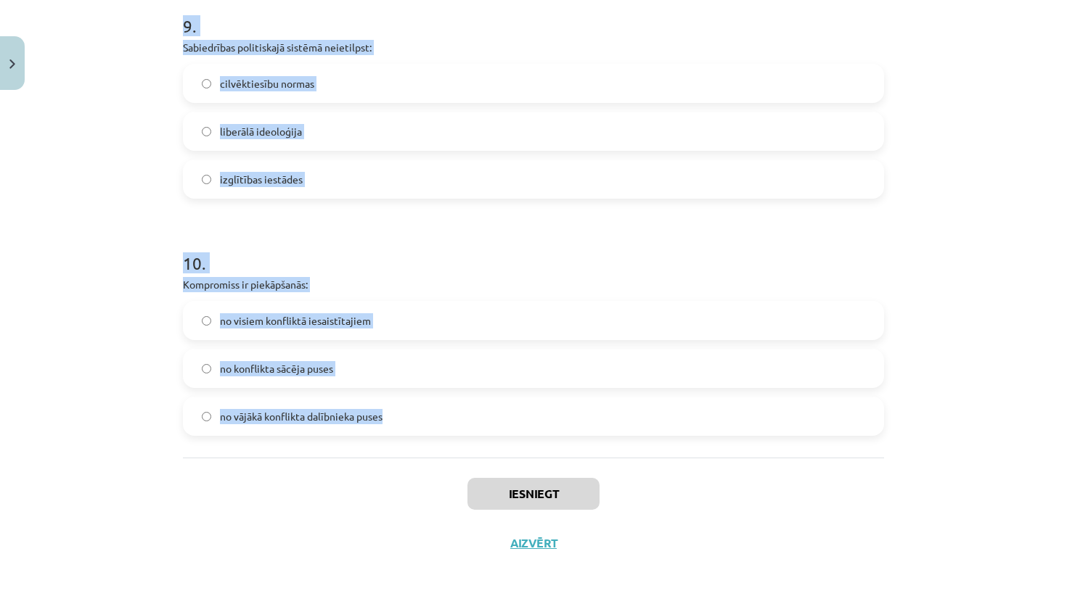
drag, startPoint x: 181, startPoint y: 345, endPoint x: 493, endPoint y: 441, distance: 326.6
copy form "Latvijas Tautas fronte 1988.-1991. gadā īstenoja: reakcionāru politiku konserva…"
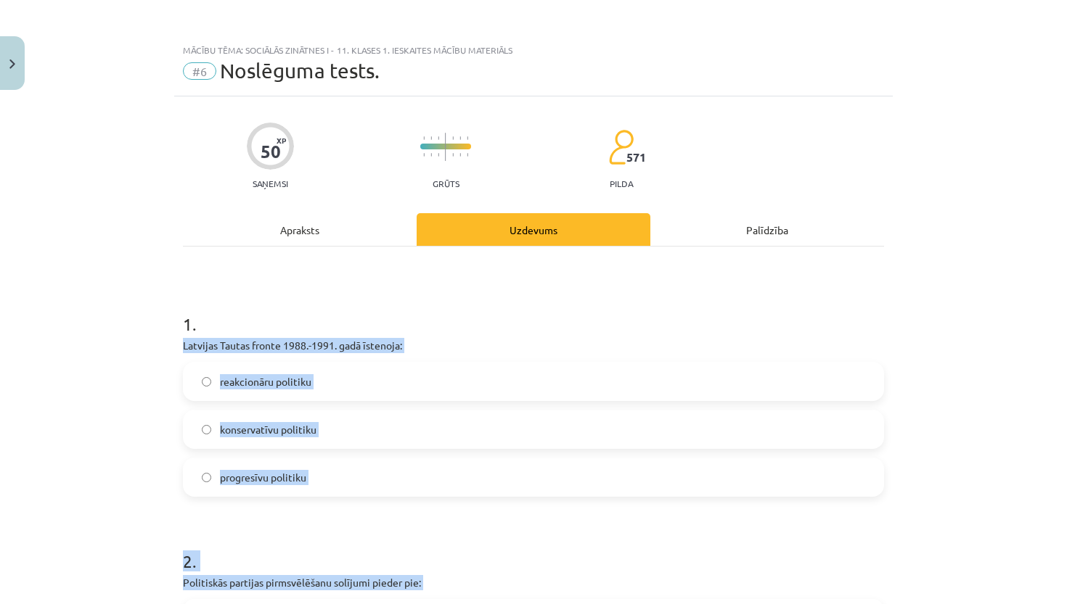
scroll to position [0, 0]
click at [290, 484] on span "progresīvu politiku" at bounding box center [263, 477] width 86 height 15
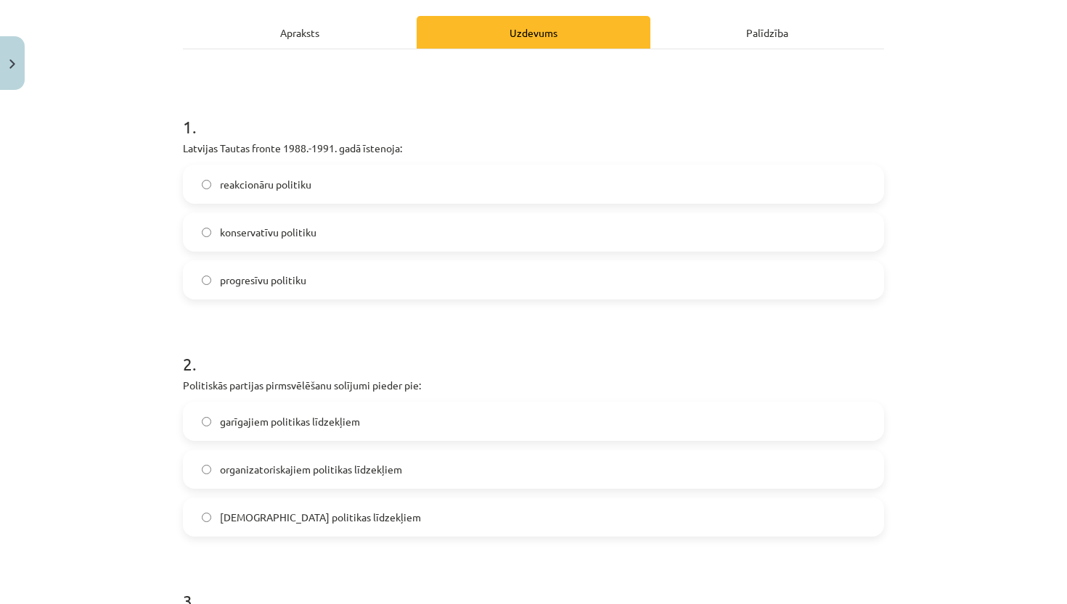
scroll to position [210, 0]
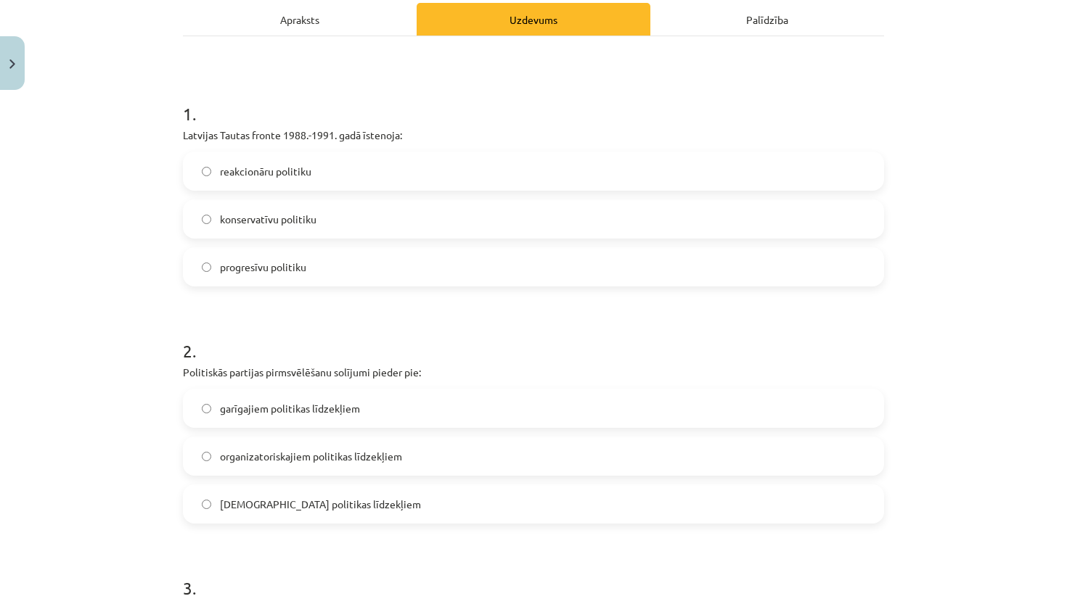
click at [319, 399] on label "garīgajiem politikas līdzekļiem" at bounding box center [533, 408] width 698 height 36
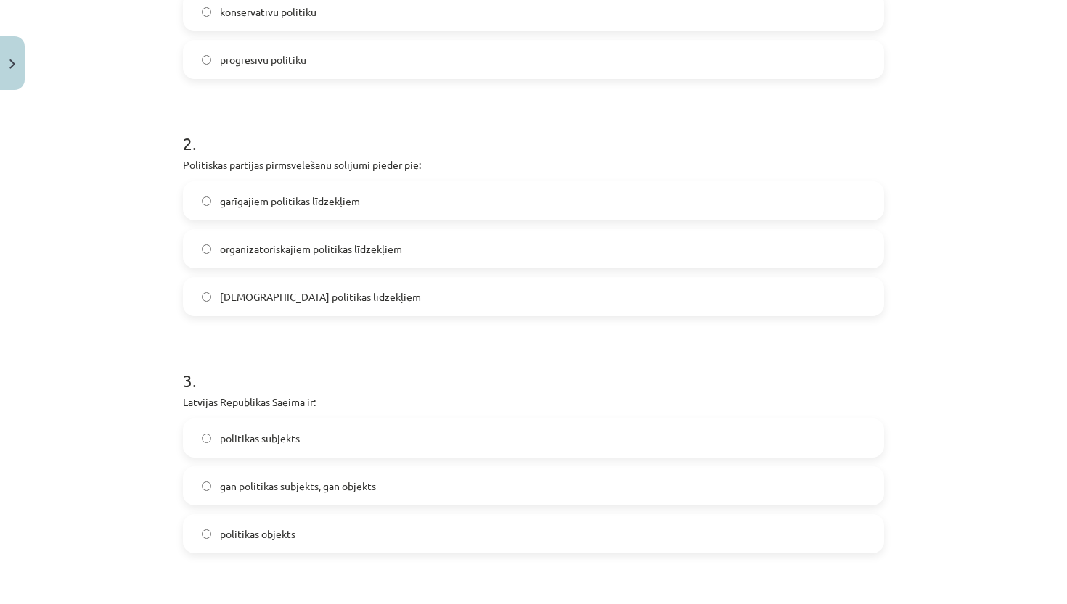
scroll to position [419, 0]
click at [326, 477] on span "gan politikas subjekts, gan objekts" at bounding box center [298, 484] width 156 height 15
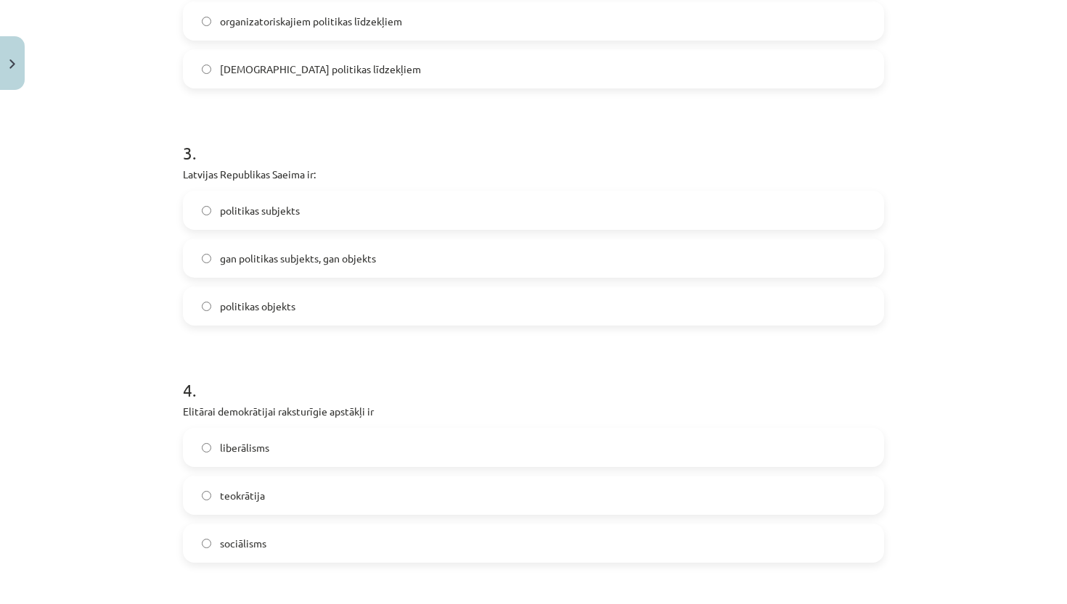
scroll to position [771, 0]
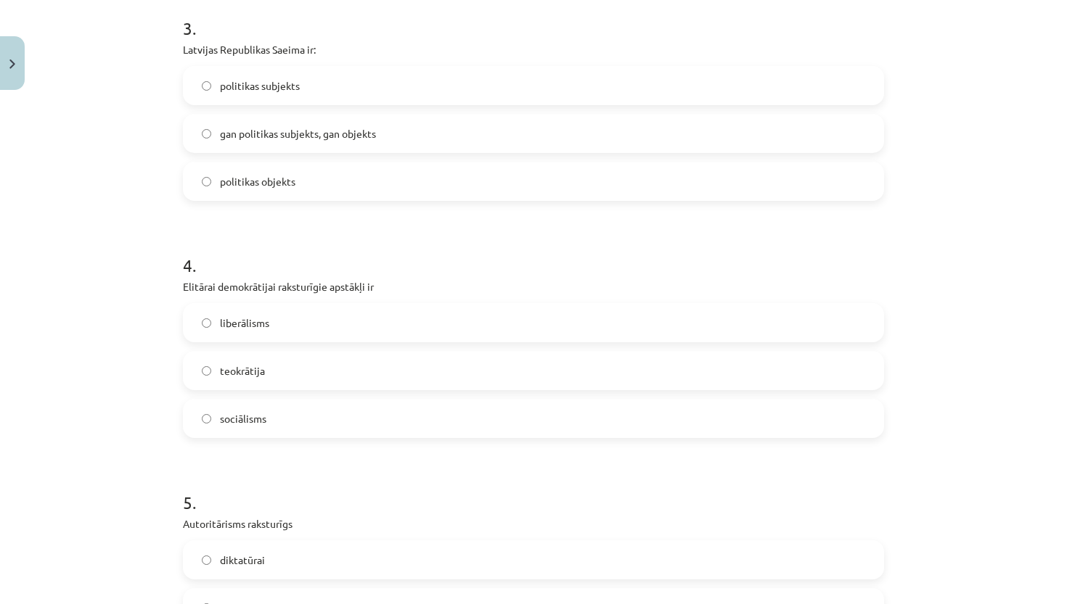
click at [337, 329] on label "liberālisms" at bounding box center [533, 323] width 698 height 36
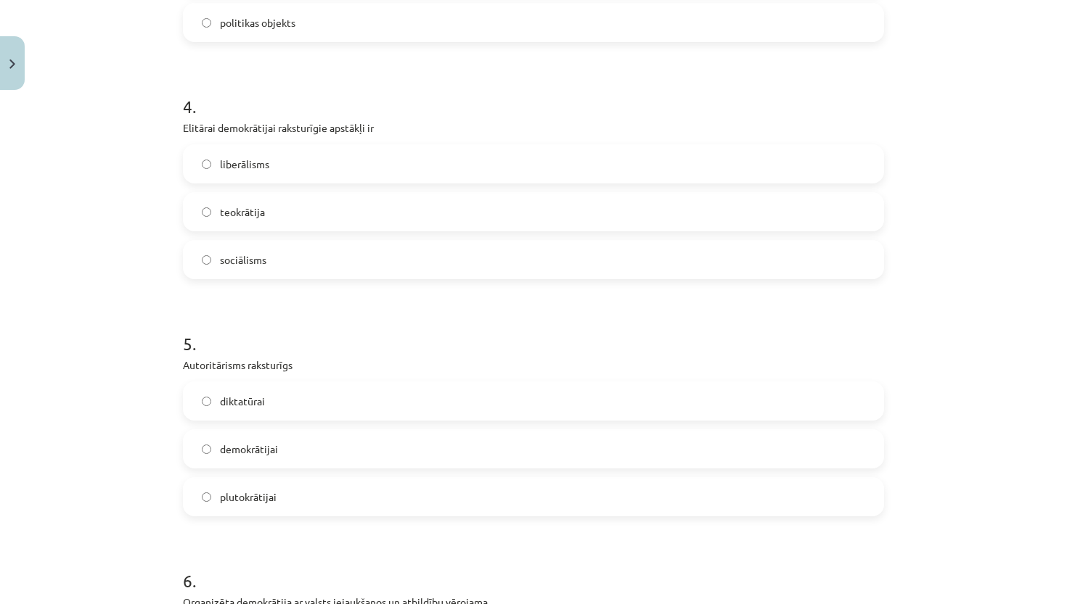
scroll to position [935, 0]
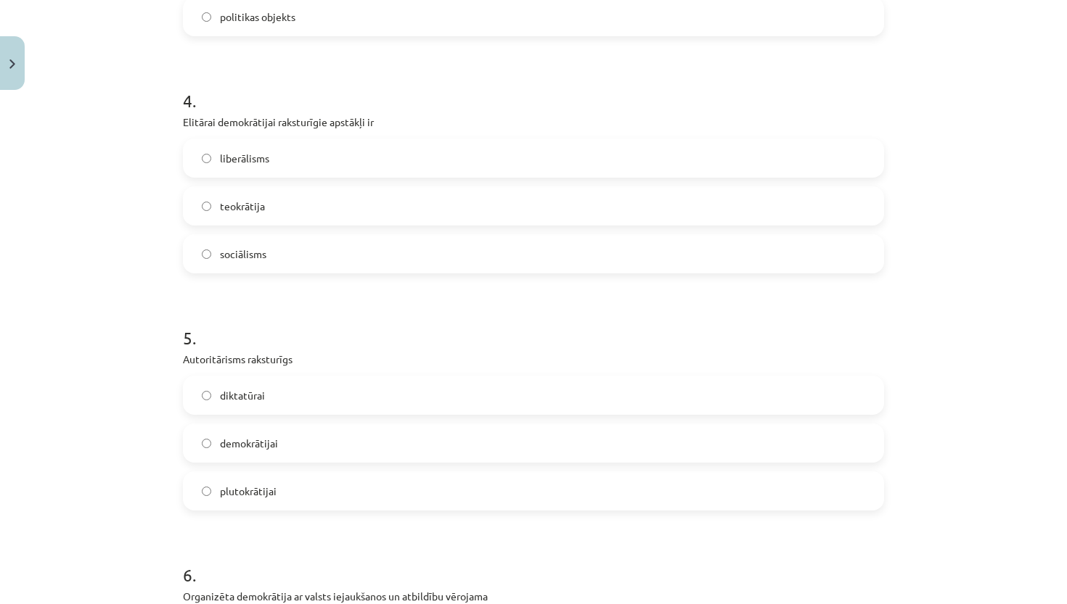
click at [317, 401] on label "diktatūrai" at bounding box center [533, 395] width 698 height 36
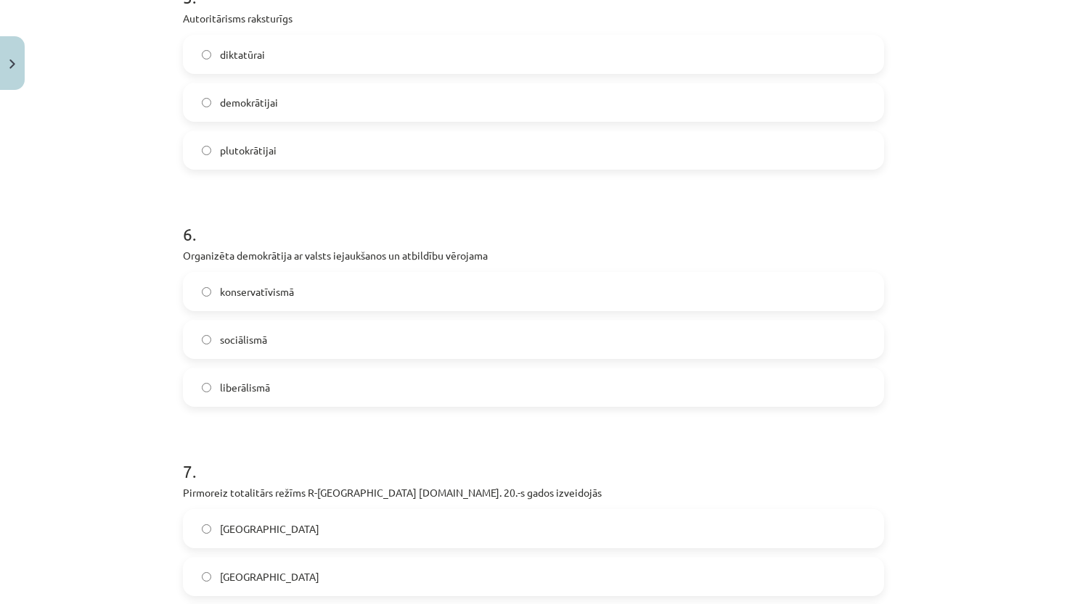
scroll to position [1282, 0]
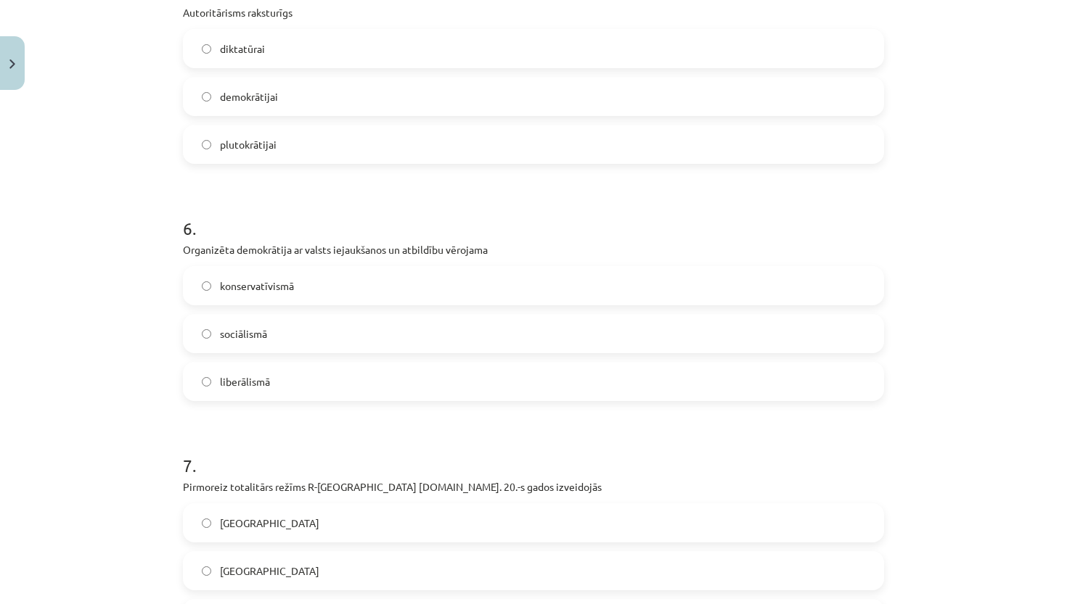
click at [336, 334] on label "sociālismā" at bounding box center [533, 334] width 698 height 36
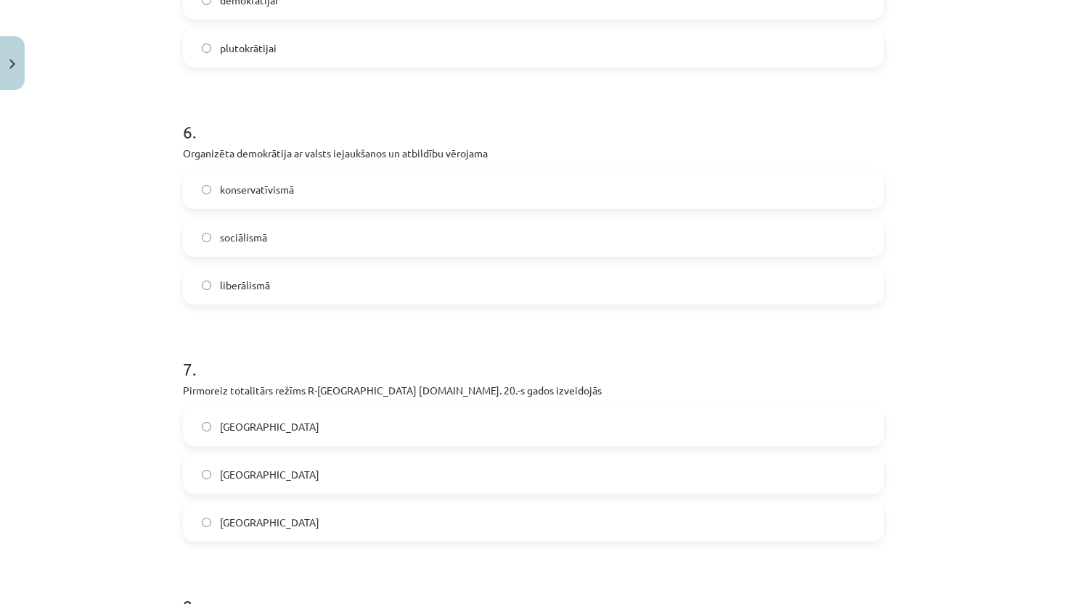
scroll to position [1413, 0]
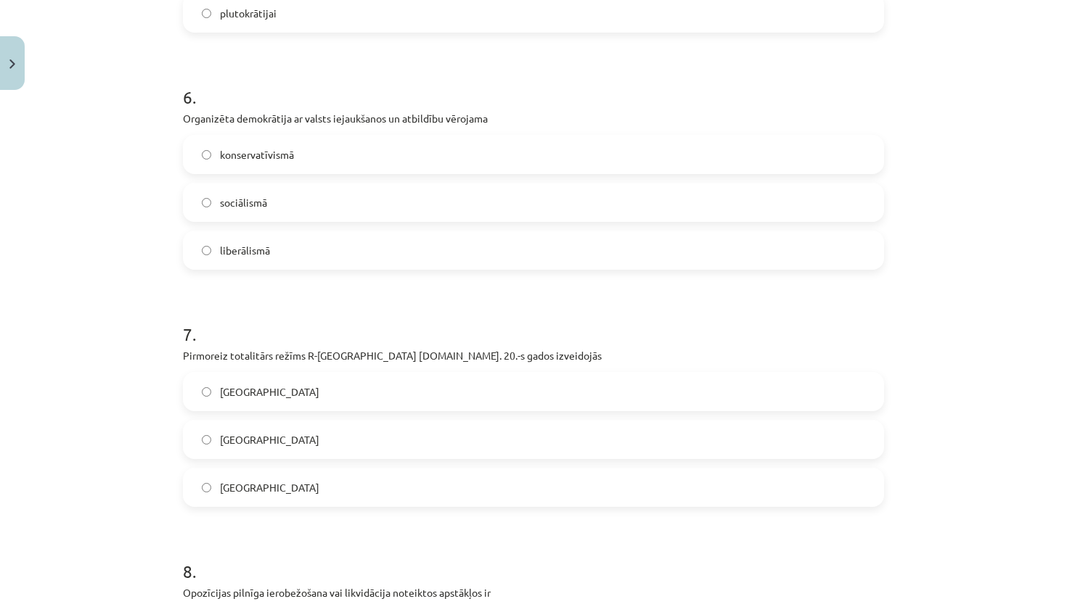
click at [296, 398] on label "Spānijā" at bounding box center [533, 392] width 698 height 36
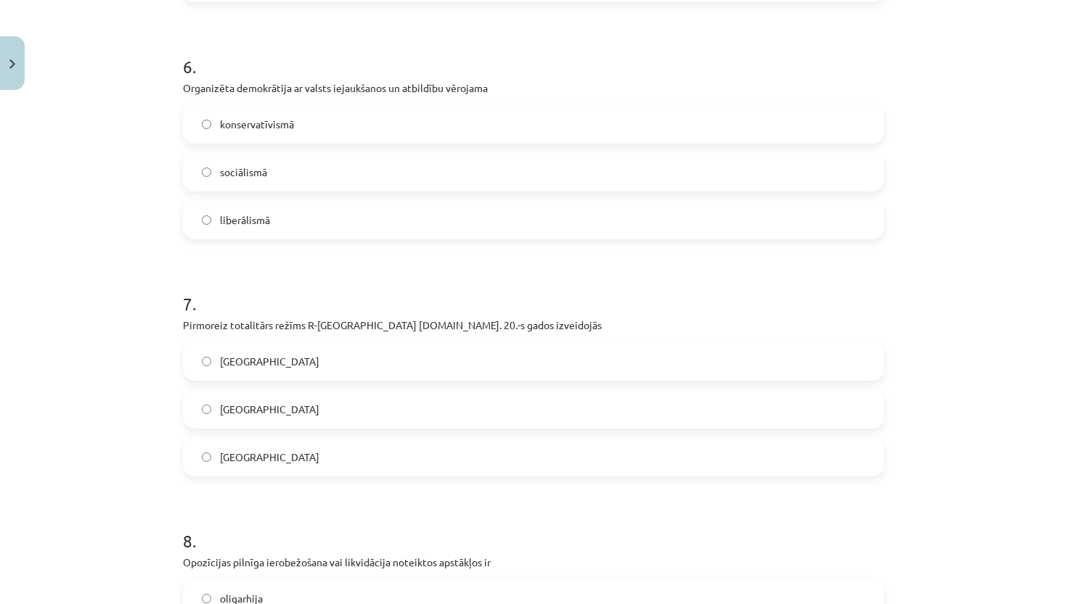
scroll to position [1445, 0]
click at [297, 411] on label "Itālijā" at bounding box center [533, 408] width 698 height 36
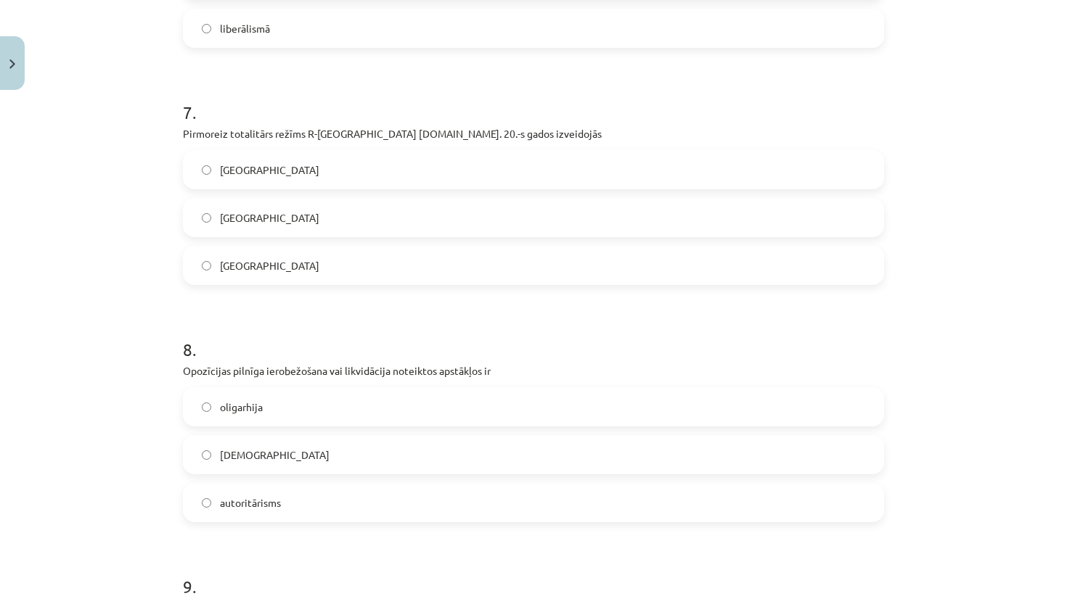
scroll to position [1649, 0]
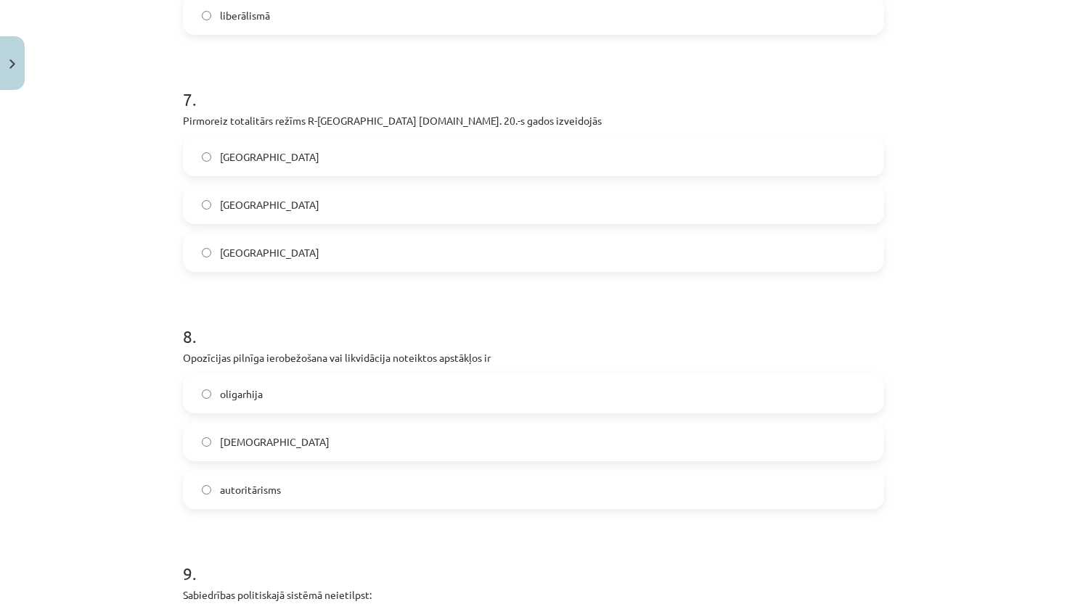
click at [292, 444] on label "totalitārisms" at bounding box center [533, 442] width 698 height 36
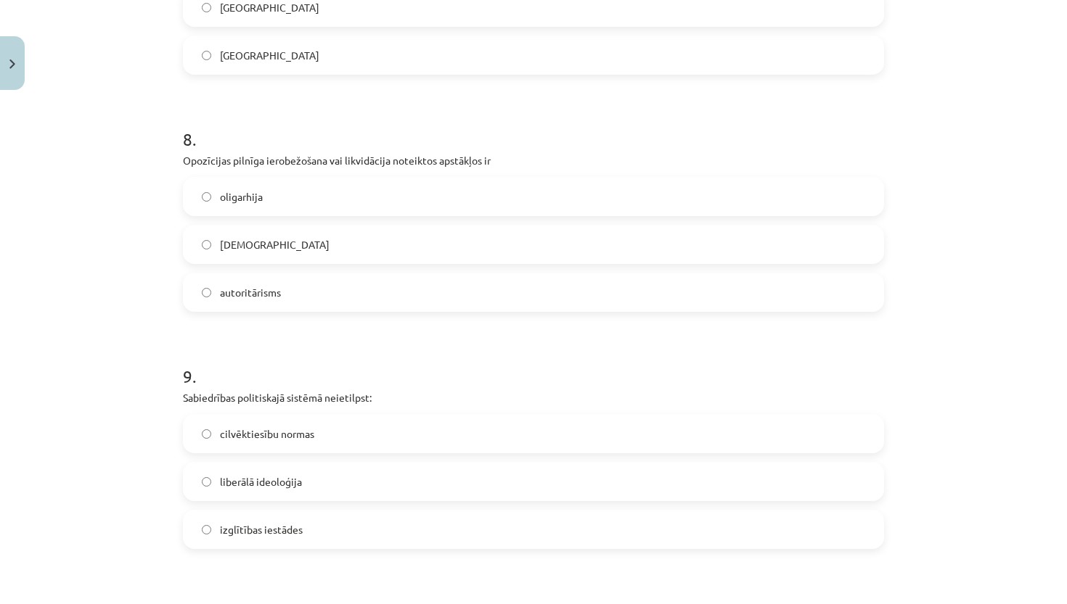
scroll to position [1905, 0]
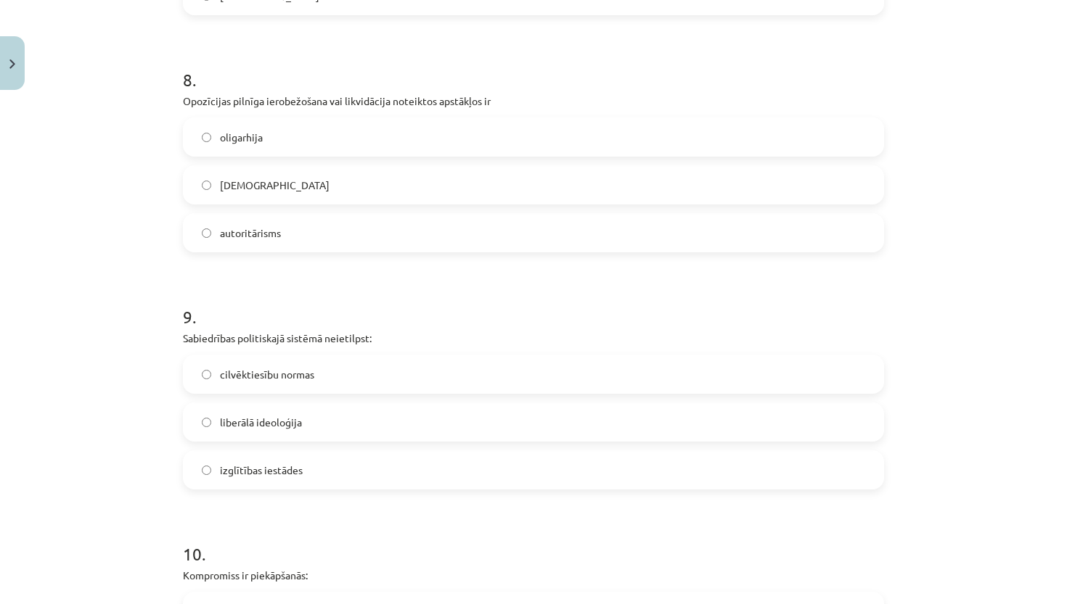
click at [289, 474] on span "izglītības iestādes" at bounding box center [261, 470] width 83 height 15
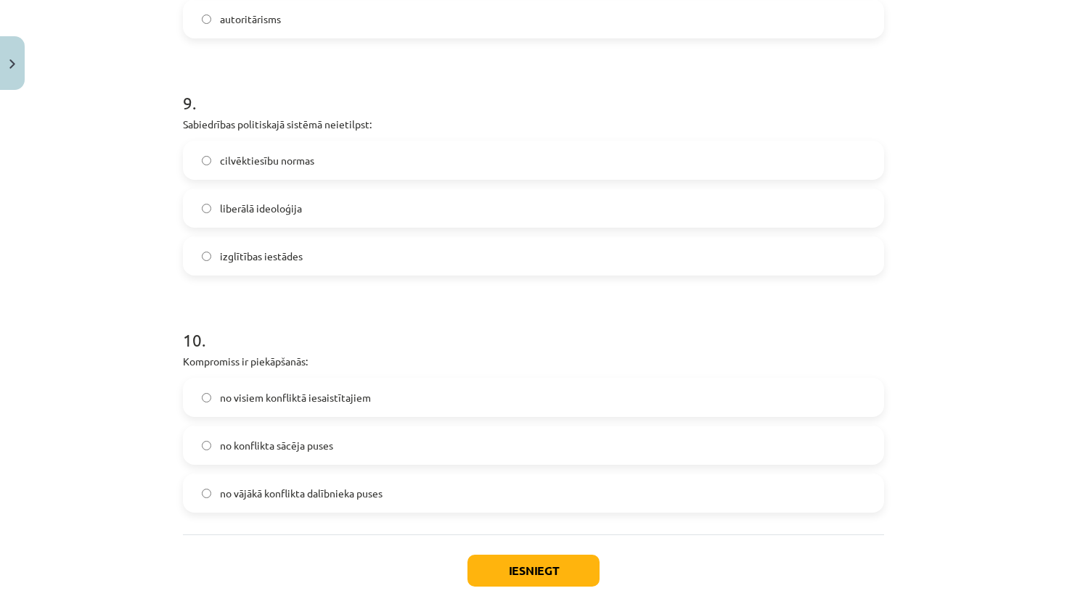
scroll to position [2121, 0]
click at [378, 400] on label "no visiem konfliktā iesaistītajiem" at bounding box center [533, 396] width 698 height 36
click at [521, 575] on button "Iesniegt" at bounding box center [533, 570] width 132 height 32
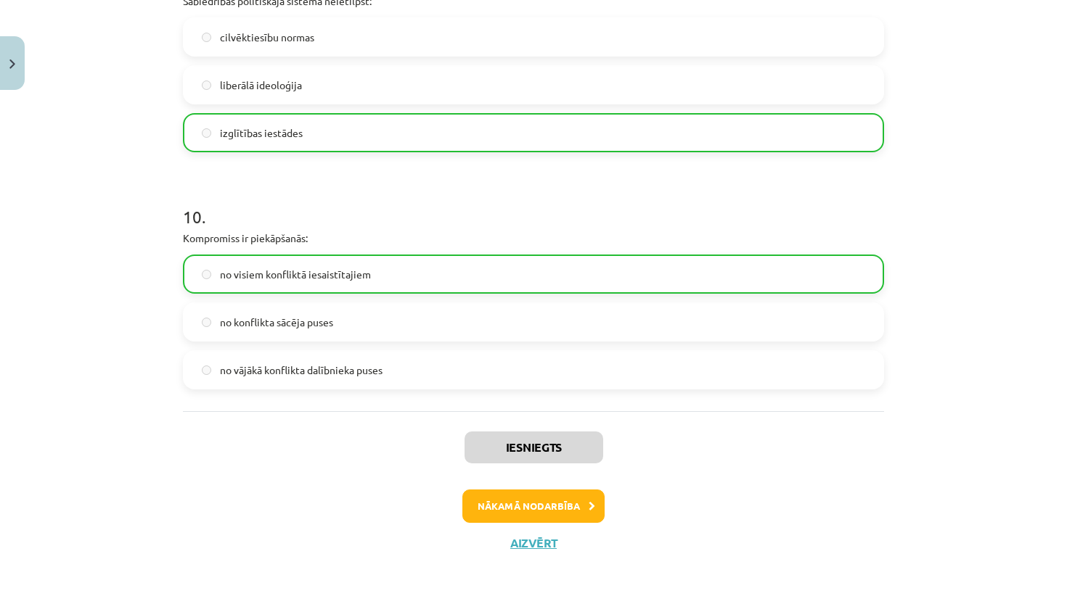
click at [540, 509] on button "Nākamā nodarbība" at bounding box center [533, 506] width 142 height 33
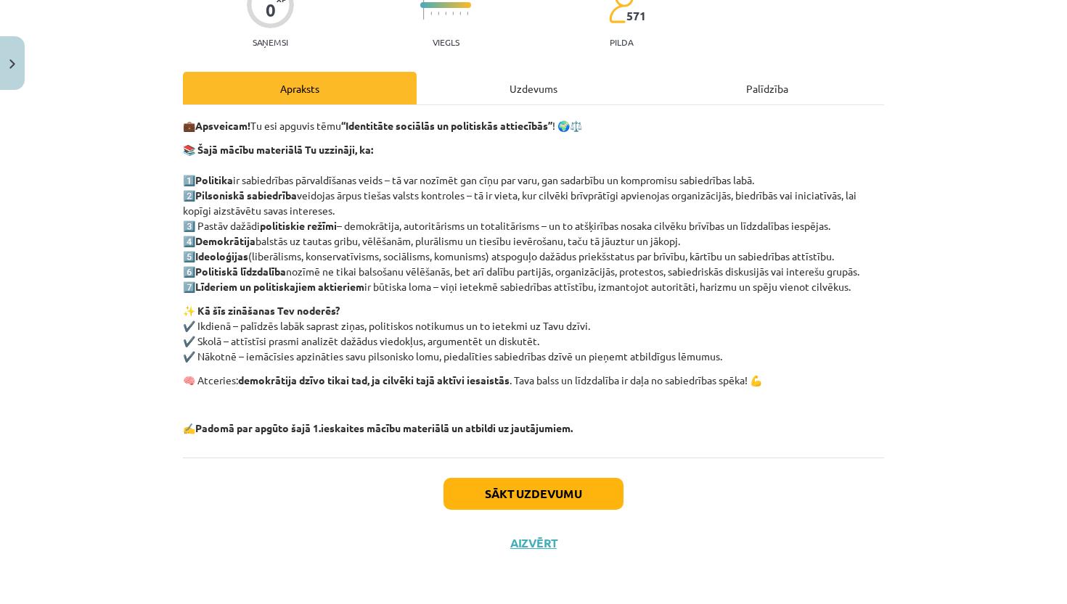
click at [535, 483] on button "Sākt uzdevumu" at bounding box center [533, 494] width 180 height 32
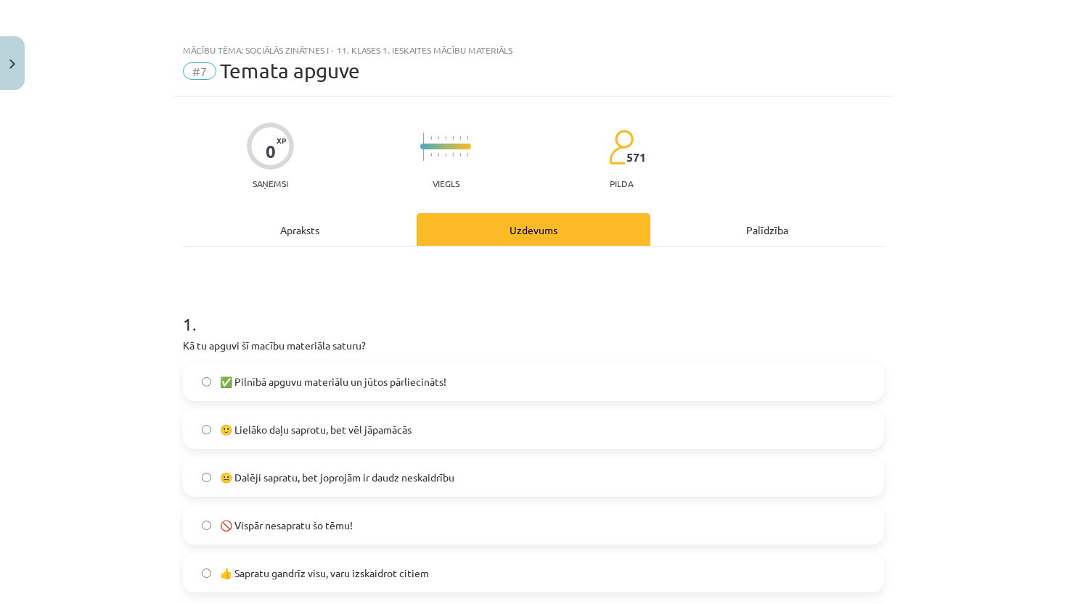
scroll to position [0, 0]
click at [307, 226] on div "Apraksts" at bounding box center [300, 229] width 234 height 33
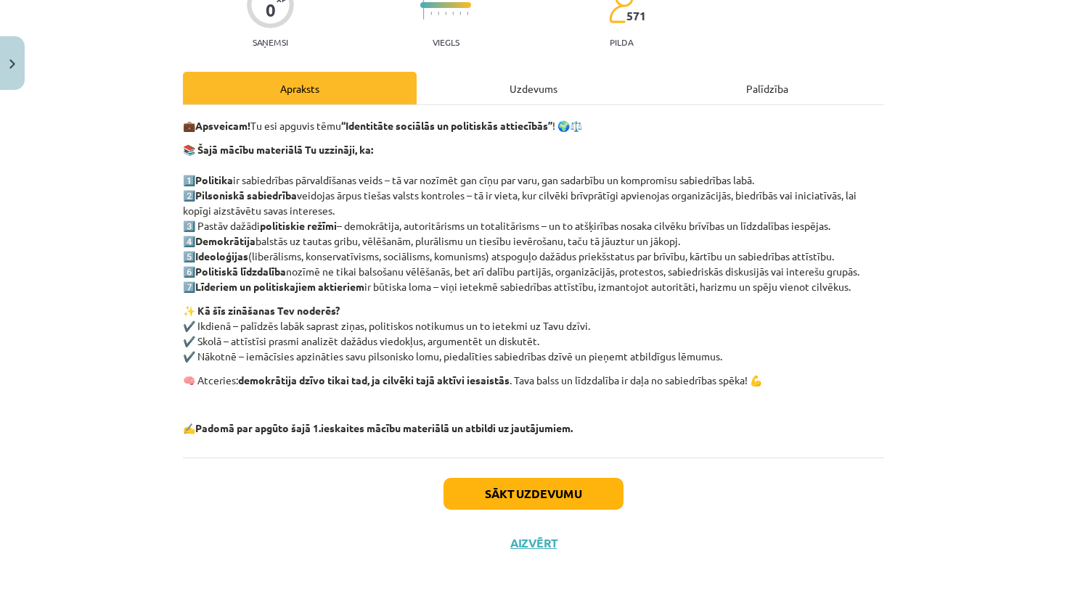
scroll to position [144, 0]
click at [488, 486] on button "Sākt uzdevumu" at bounding box center [533, 494] width 180 height 32
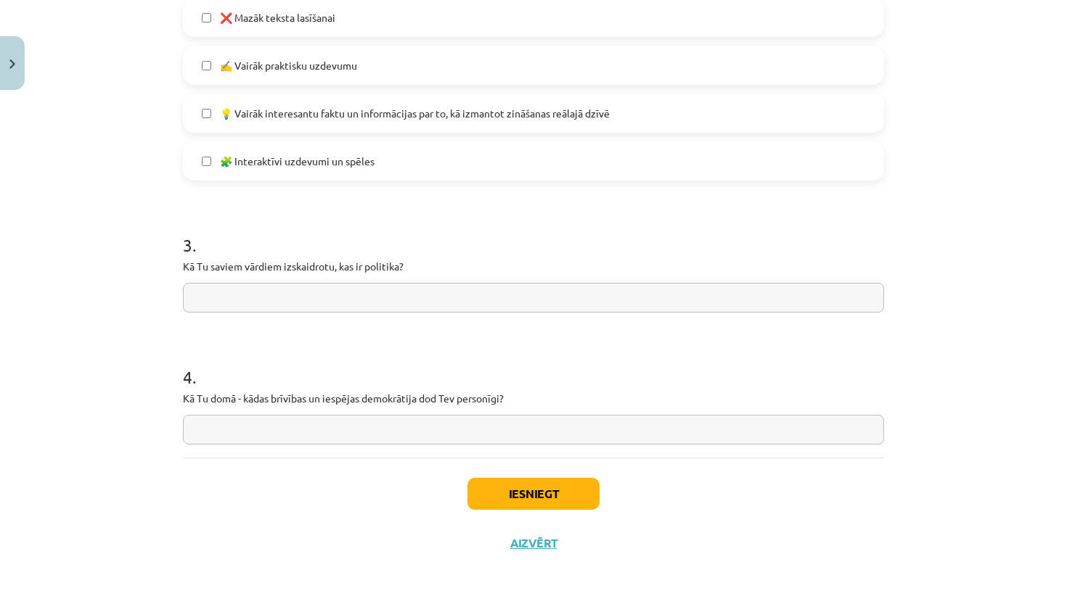
scroll to position [1059, 0]
click at [534, 496] on button "Iesniegt" at bounding box center [533, 494] width 132 height 32
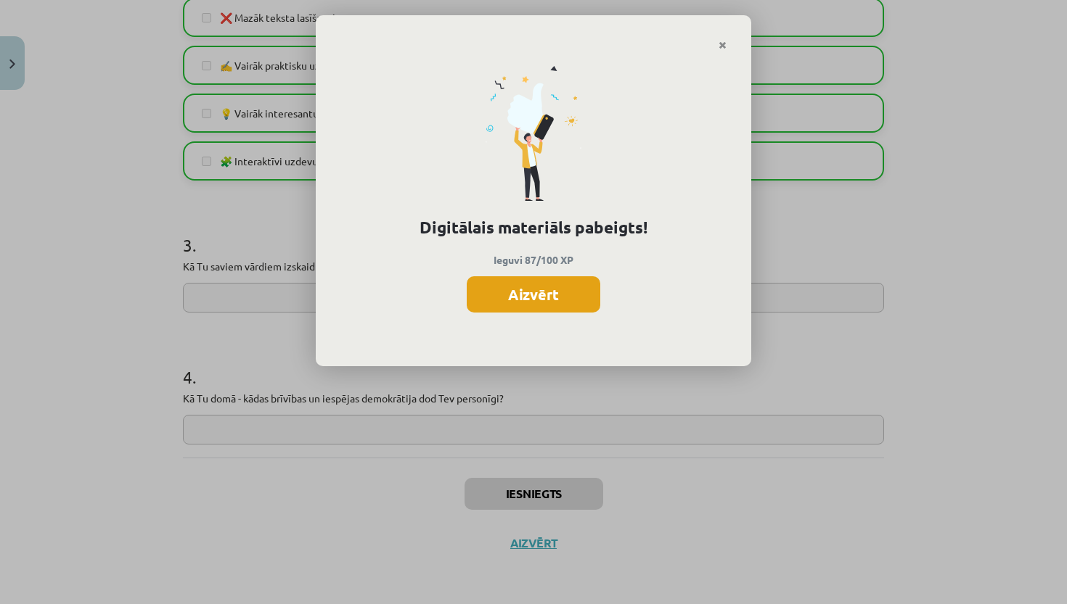
click at [562, 298] on button "Aizvērt" at bounding box center [534, 294] width 134 height 36
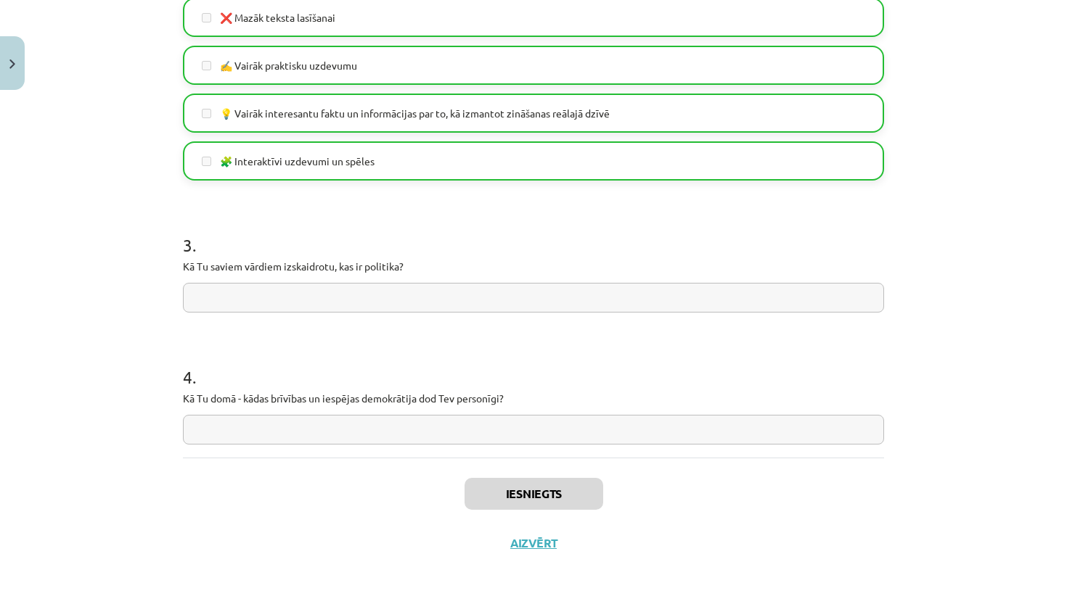
click at [541, 538] on button "Aizvērt" at bounding box center [533, 543] width 55 height 15
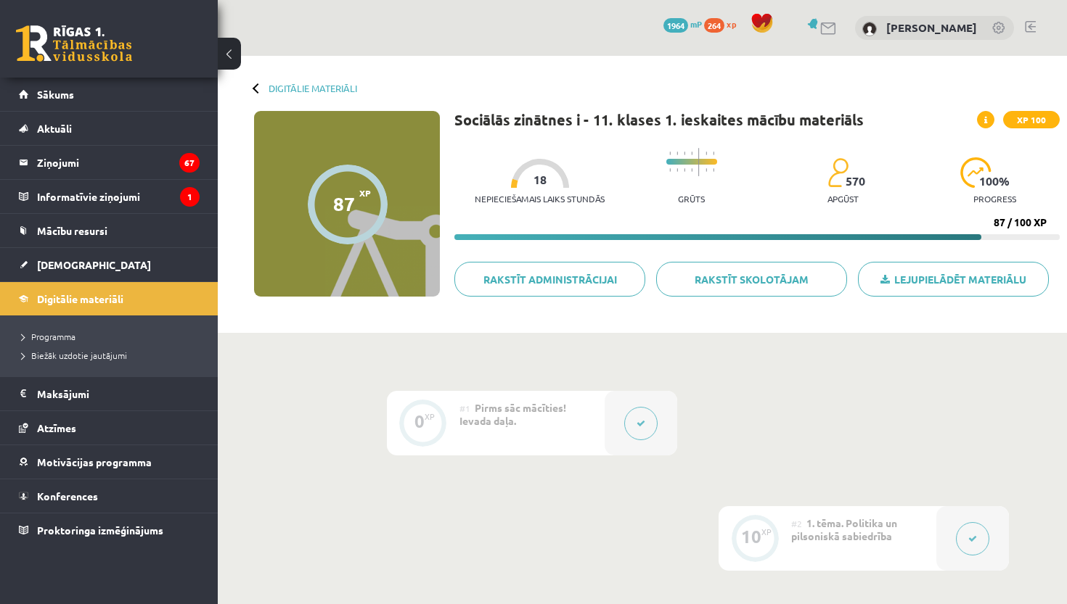
scroll to position [0, 0]
click at [75, 96] on link "Sākums" at bounding box center [109, 94] width 181 height 33
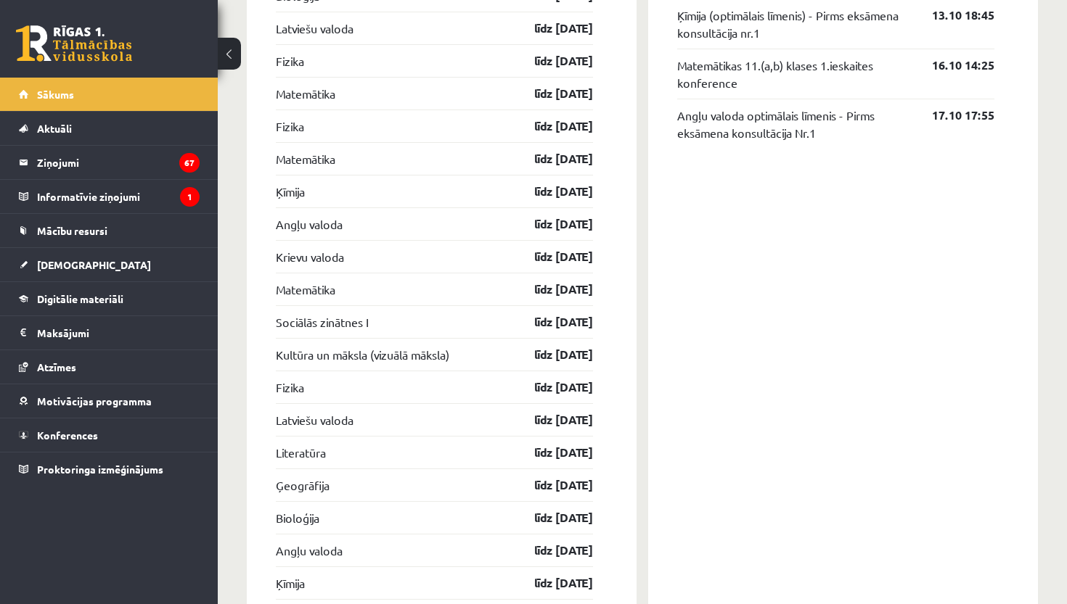
scroll to position [1711, 0]
